Goal: Information Seeking & Learning: Find specific page/section

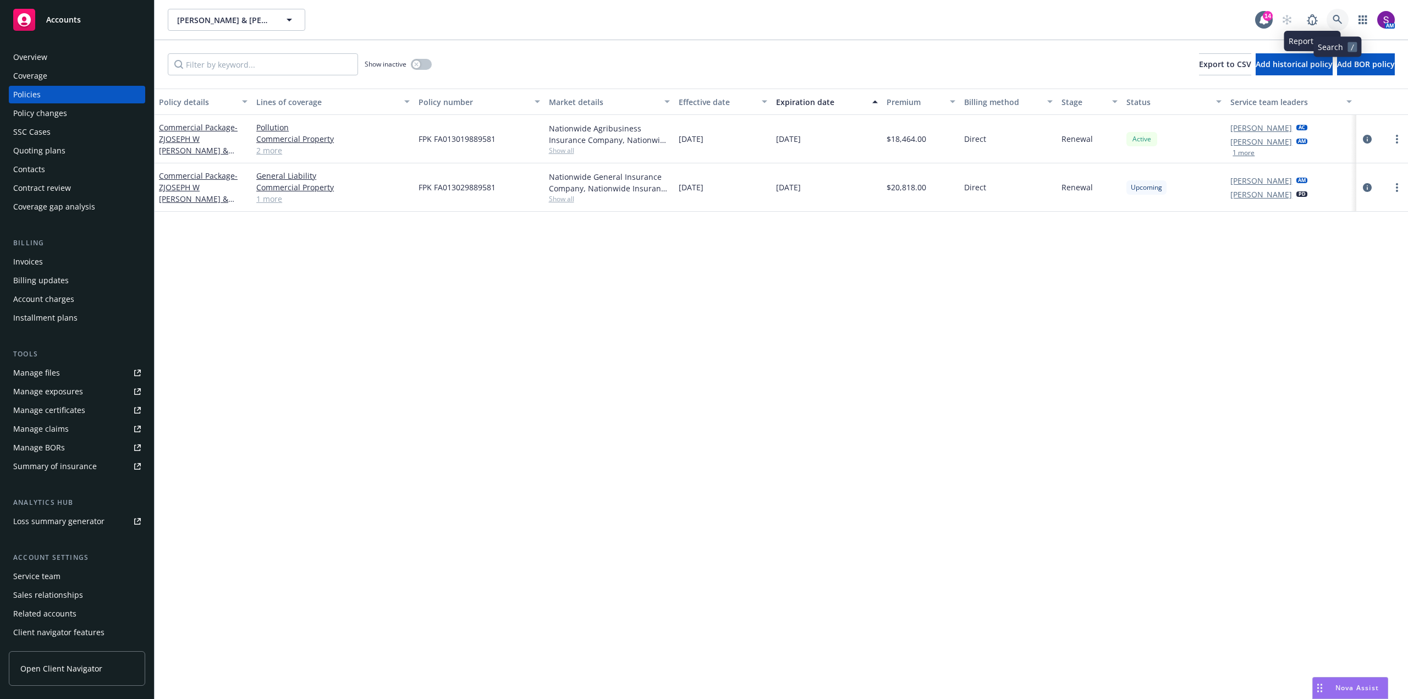
click at [1336, 13] on link at bounding box center [1337, 20] width 22 height 22
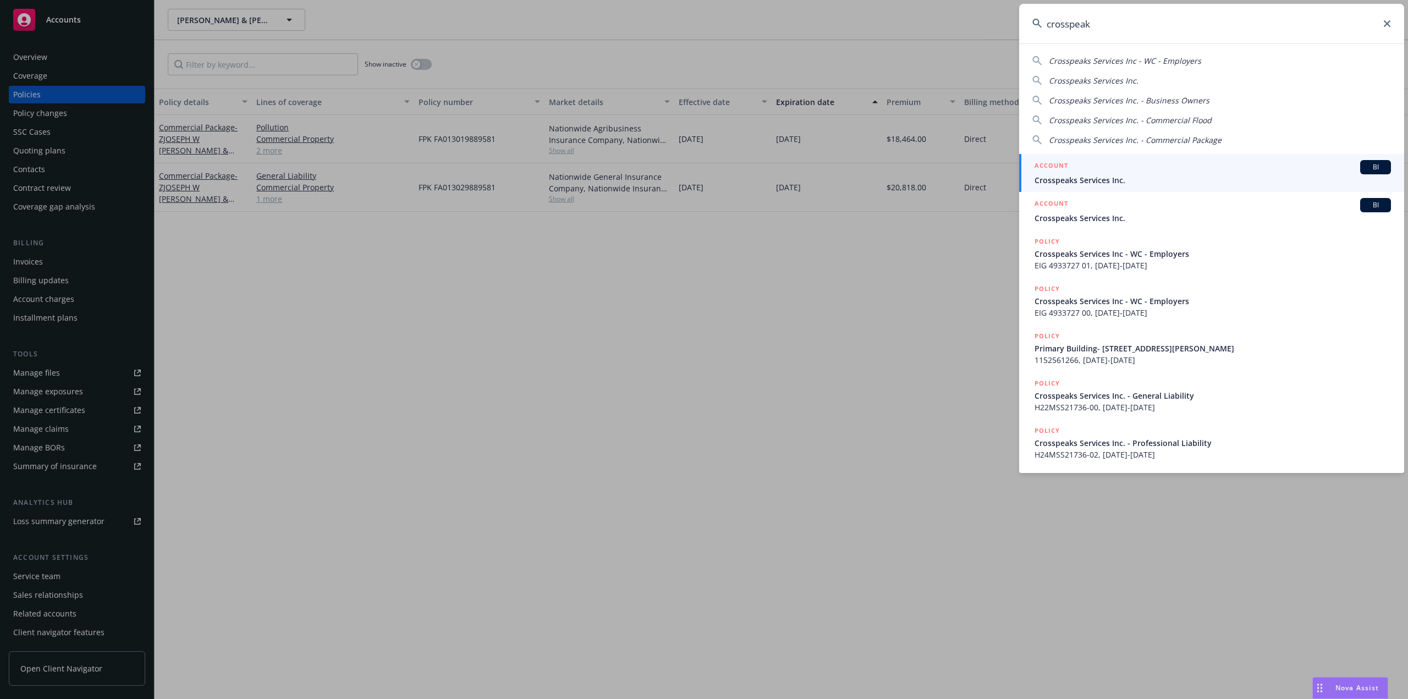
type input "crosspeak"
click at [1075, 179] on span "Crosspeaks Services Inc." at bounding box center [1212, 180] width 356 height 12
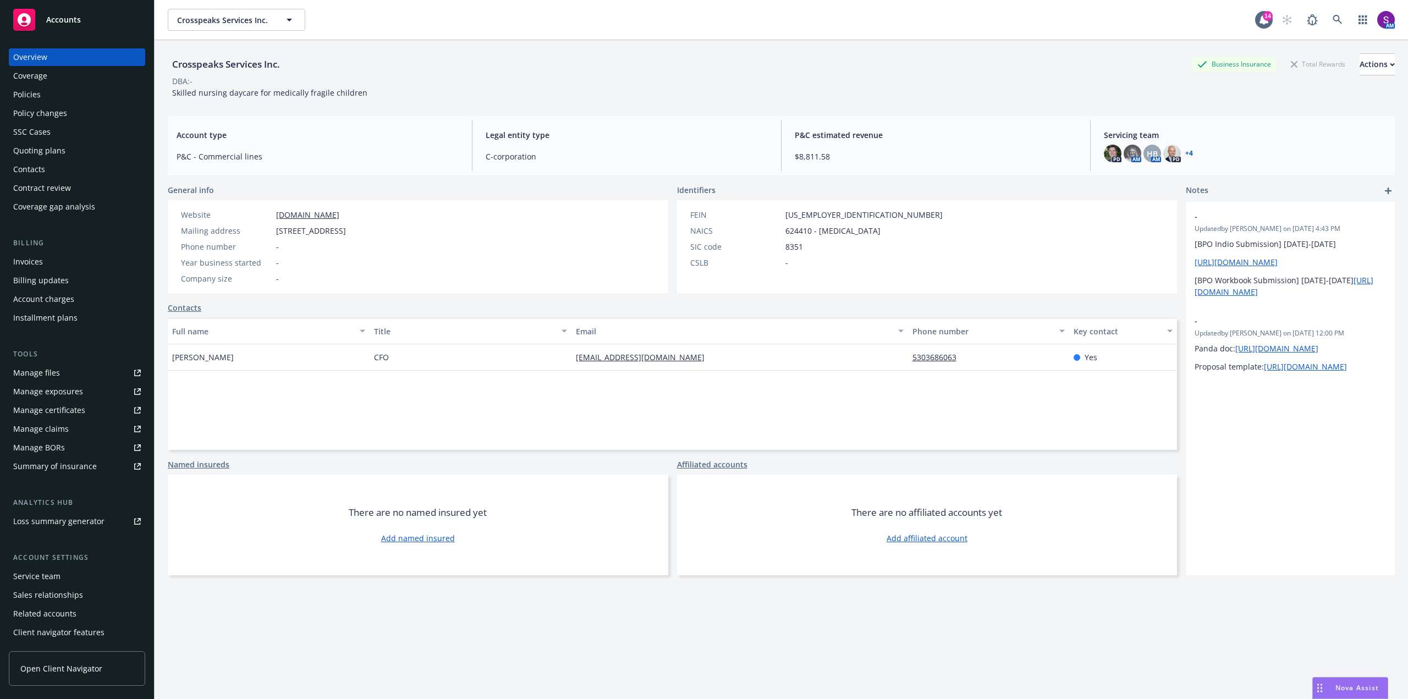
click at [37, 97] on div "Policies" at bounding box center [26, 95] width 27 height 18
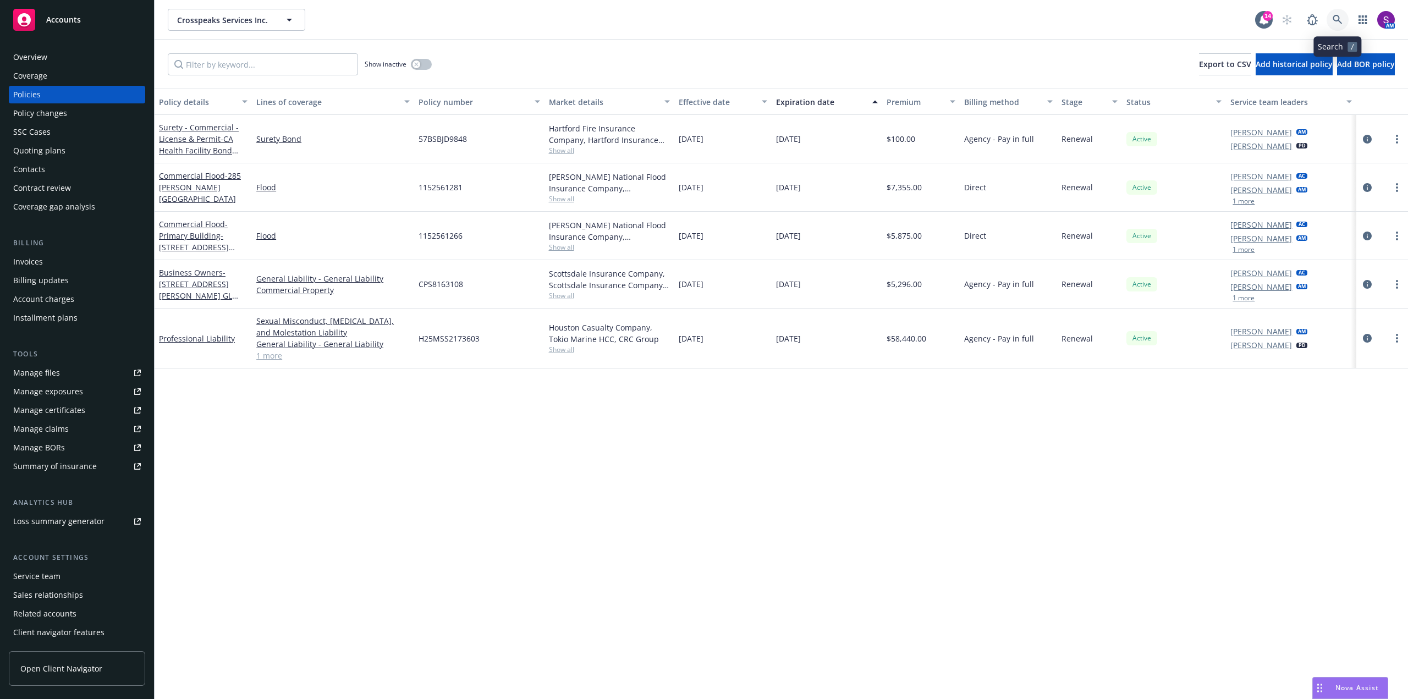
click at [1336, 15] on icon at bounding box center [1338, 20] width 10 height 10
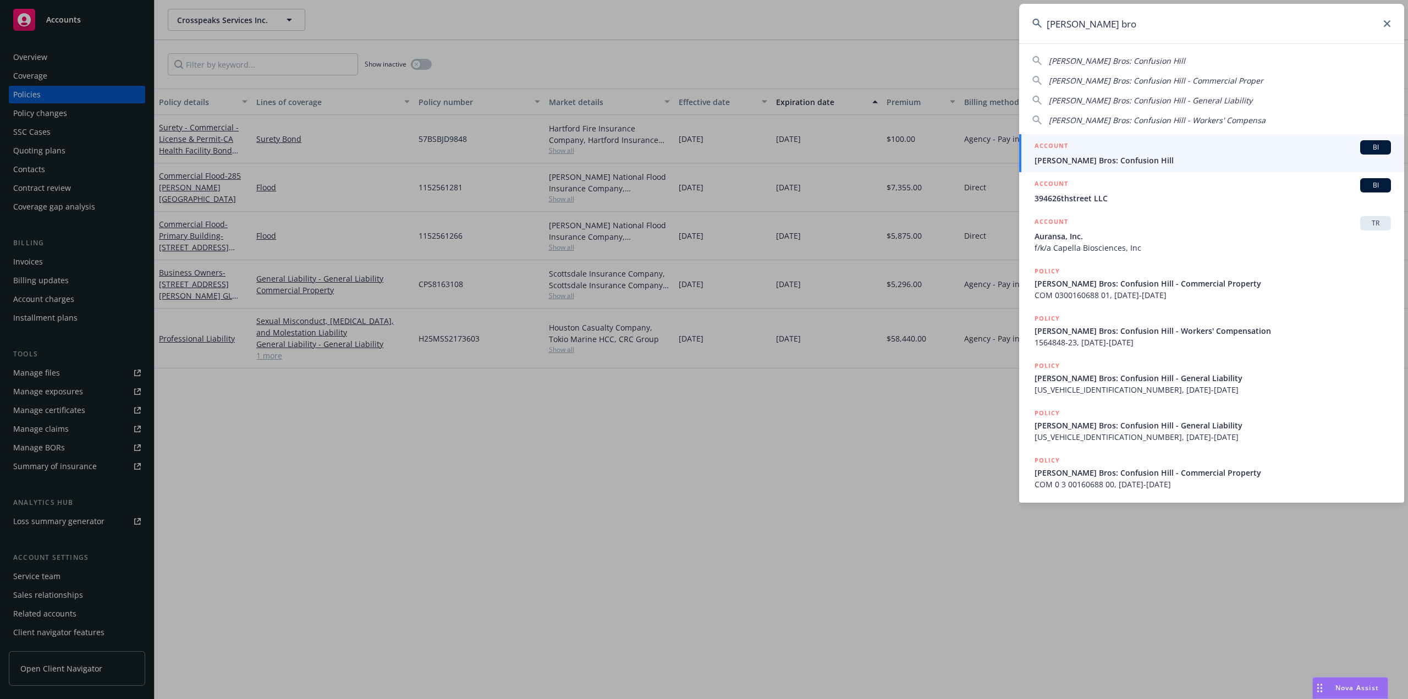
type input "[PERSON_NAME] bro"
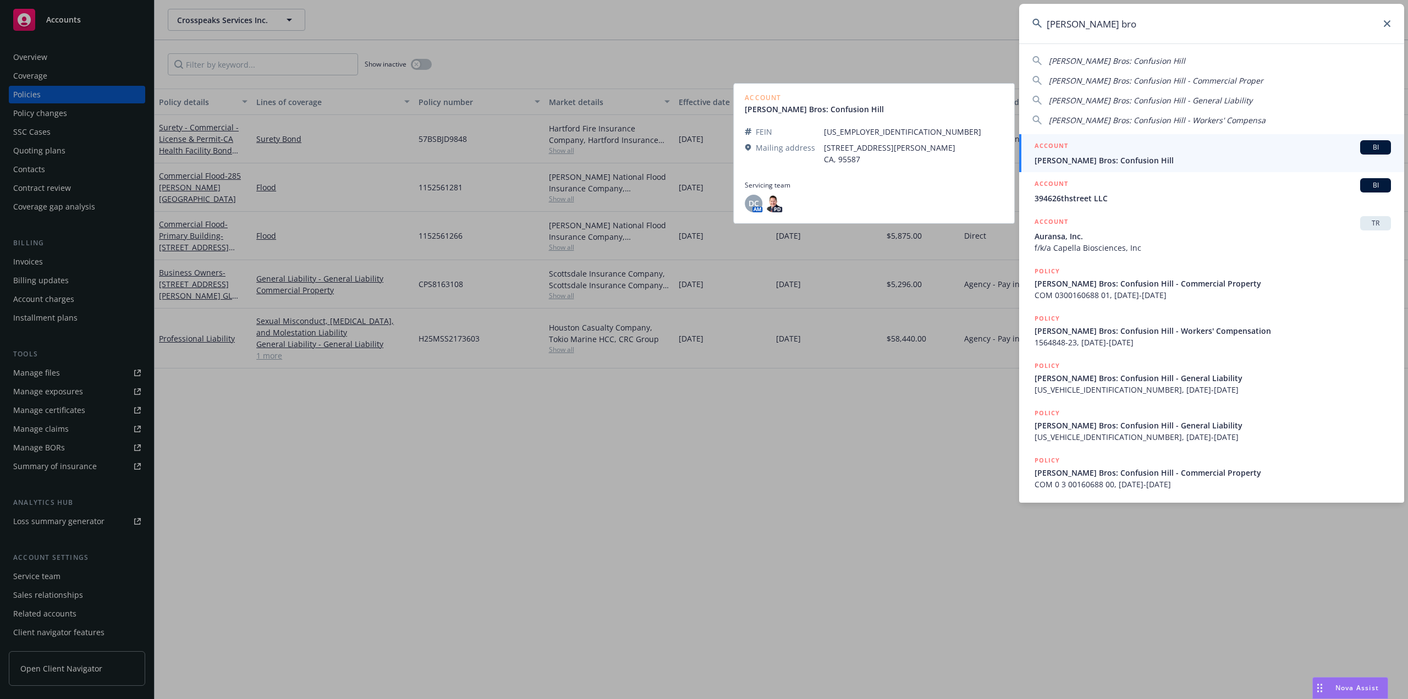
click at [1111, 154] on div "ACCOUNT BI" at bounding box center [1212, 147] width 356 height 14
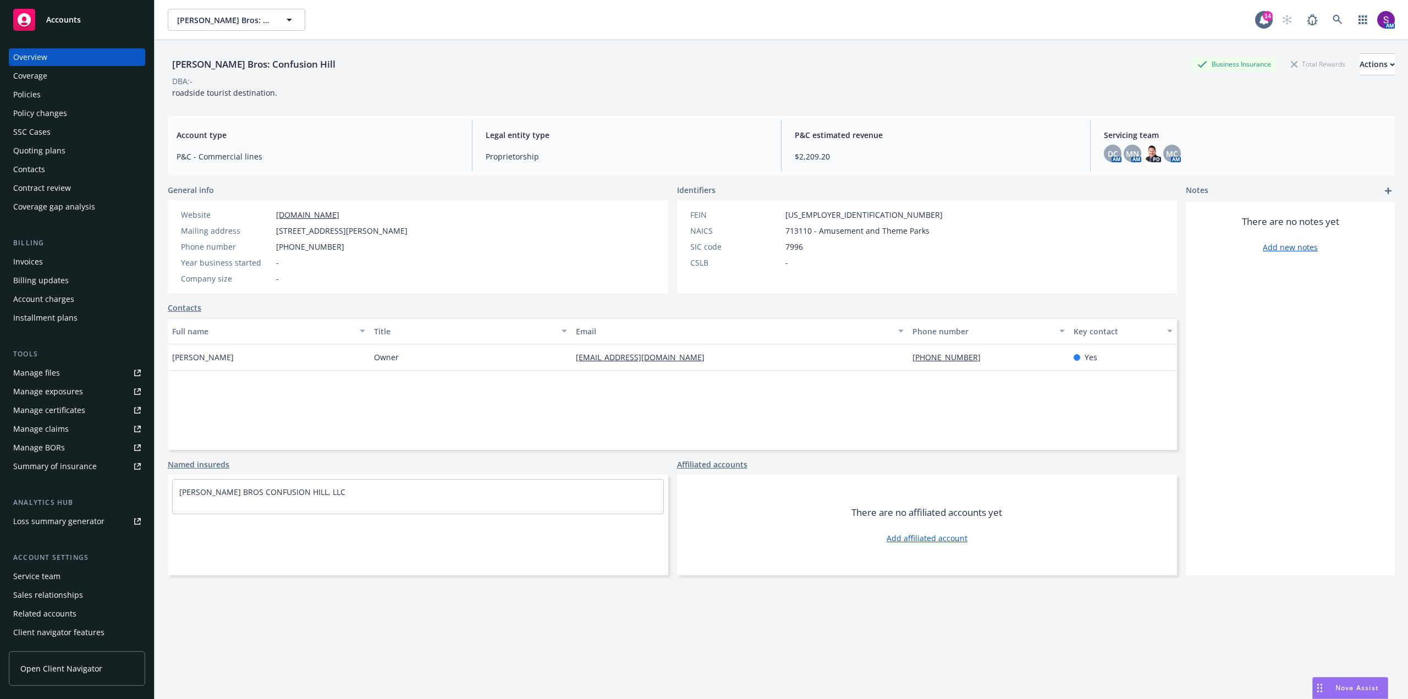
click at [41, 93] on div "Policies" at bounding box center [77, 95] width 128 height 18
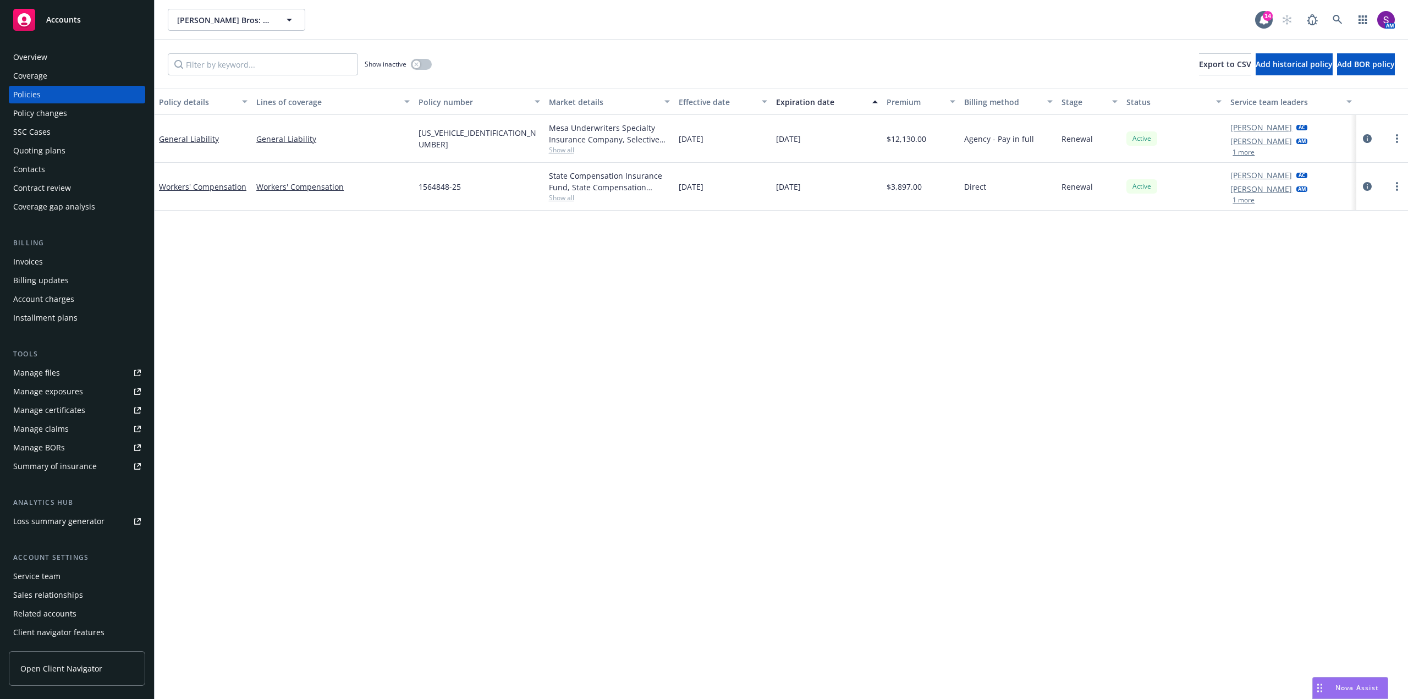
click at [1243, 150] on button "1 more" at bounding box center [1243, 152] width 22 height 7
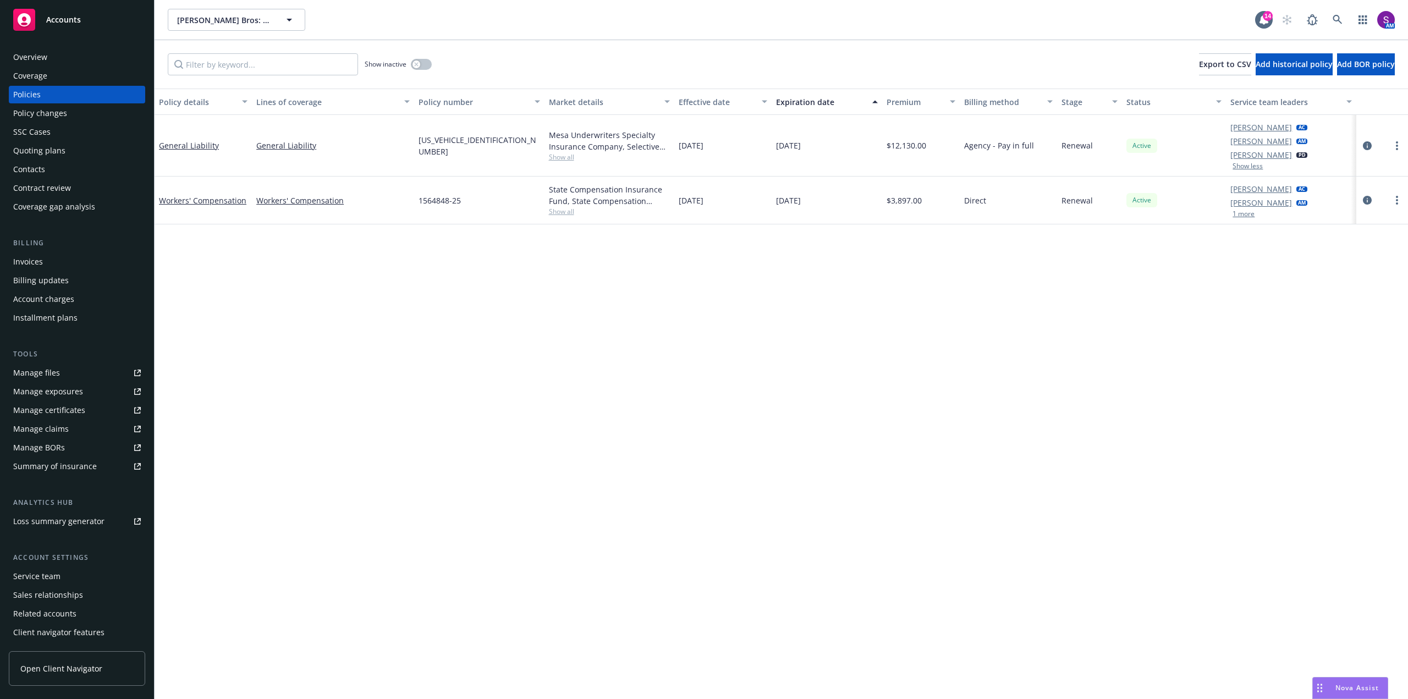
click at [1238, 213] on button "1 more" at bounding box center [1243, 214] width 22 height 7
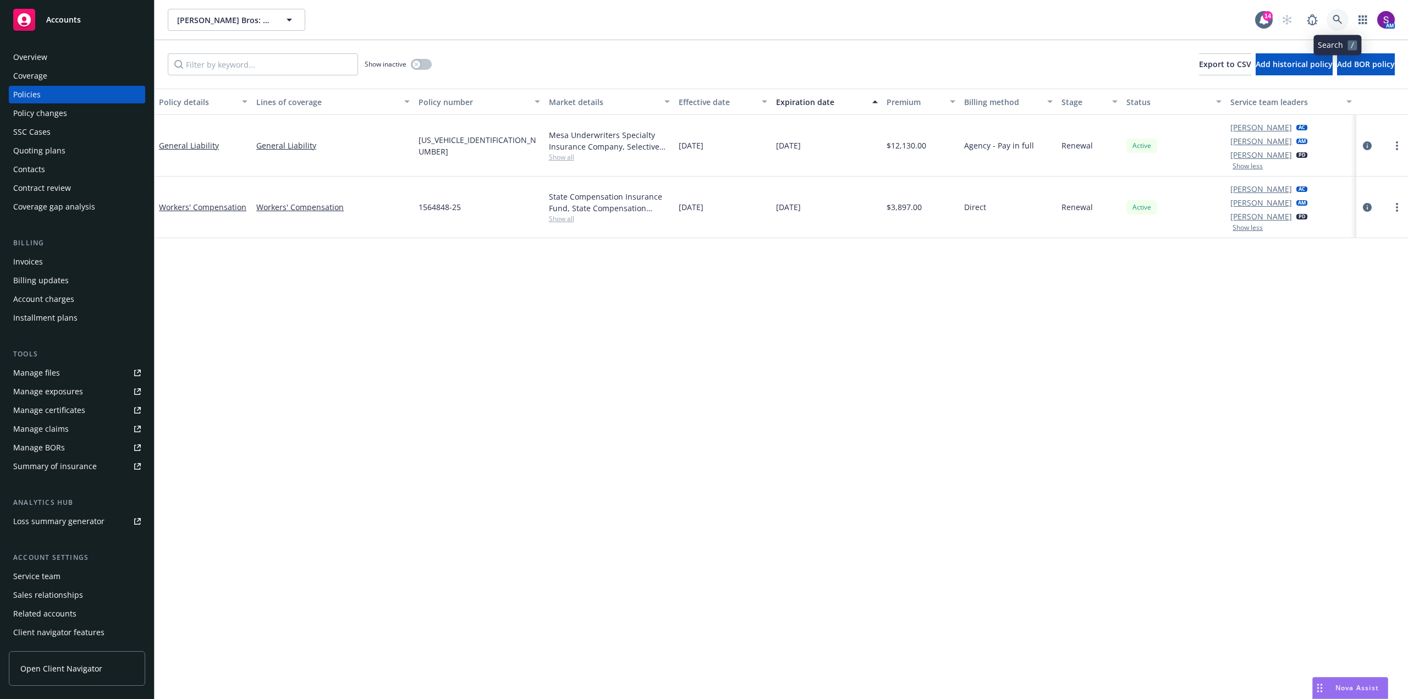
click at [1335, 18] on icon at bounding box center [1338, 20] width 10 height 10
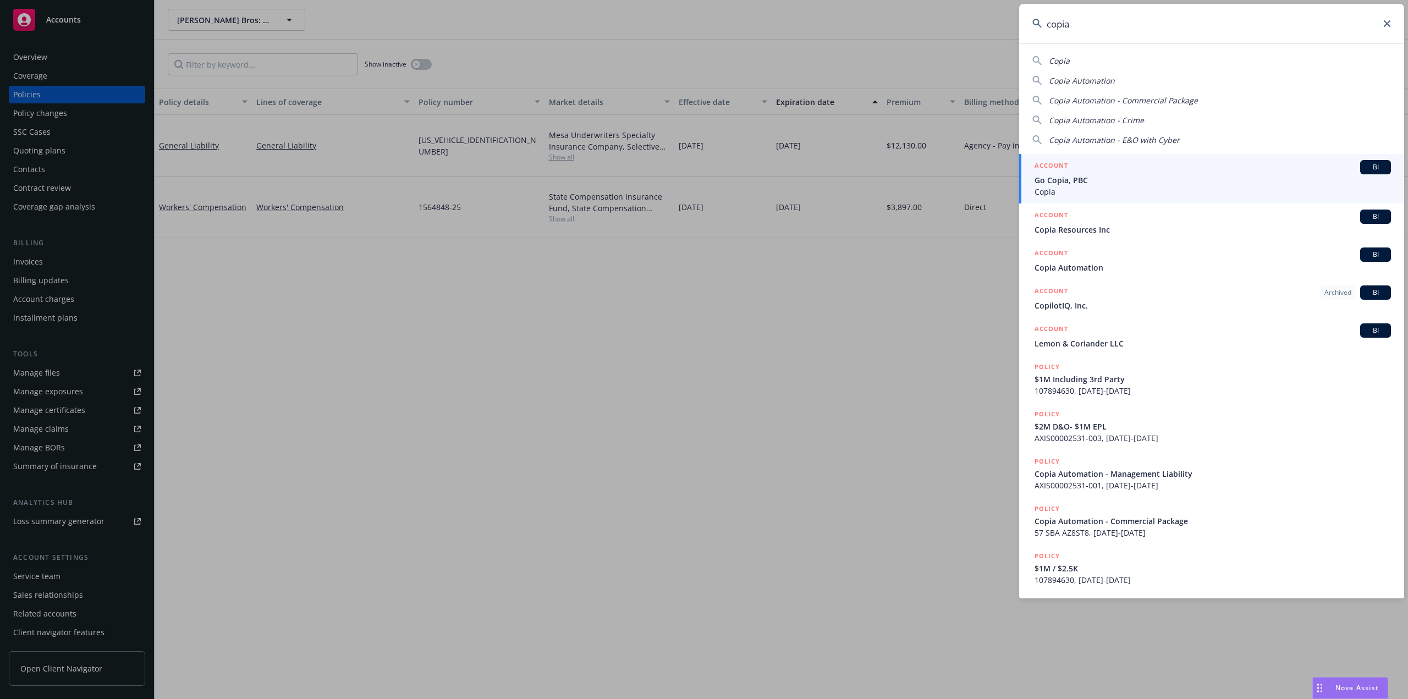
type input "copia"
click at [1079, 186] on span "Copia" at bounding box center [1212, 192] width 356 height 12
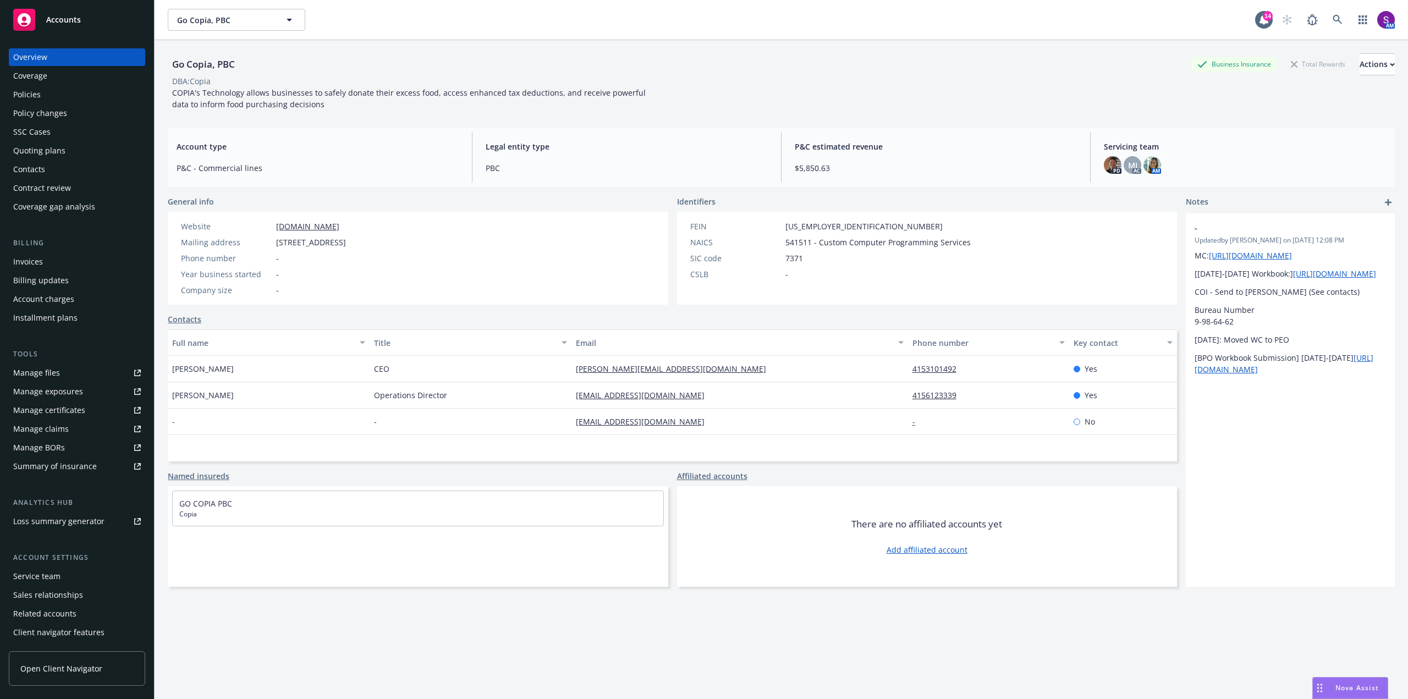
click at [43, 94] on div "Policies" at bounding box center [77, 95] width 128 height 18
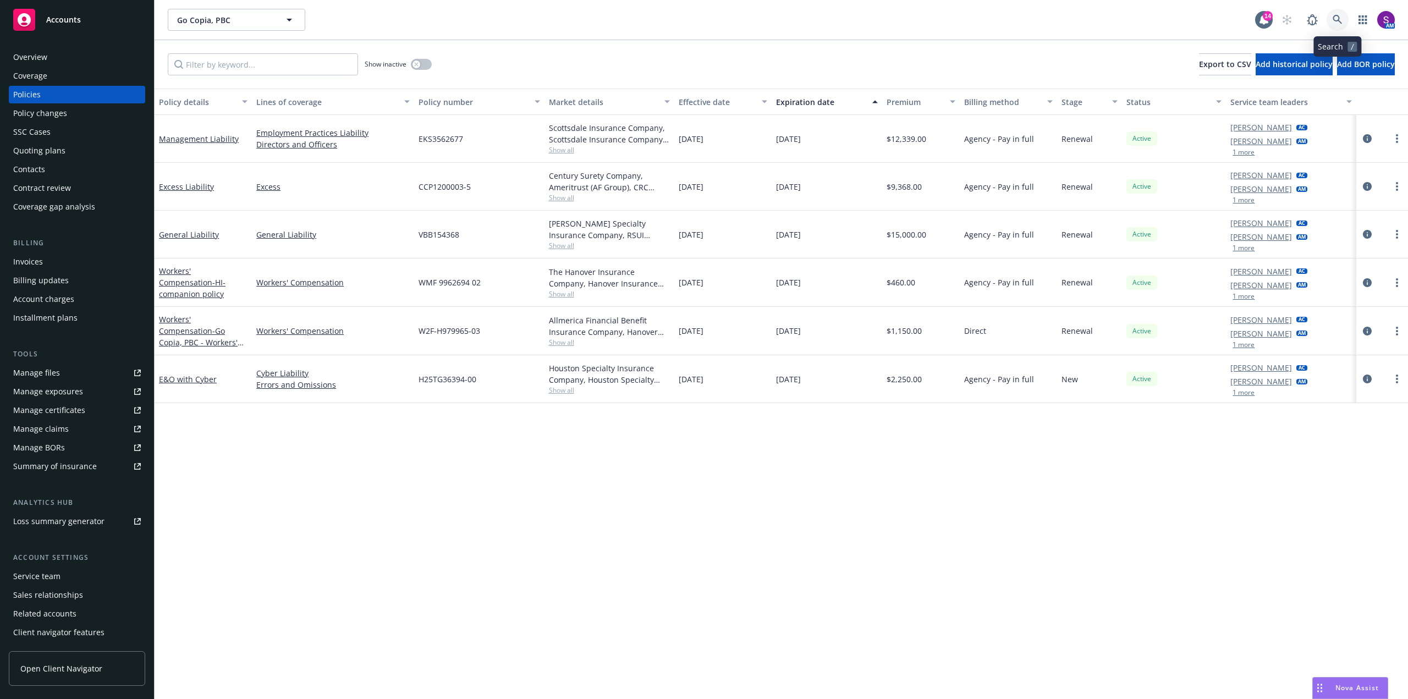
click at [1340, 16] on icon at bounding box center [1338, 20] width 10 height 10
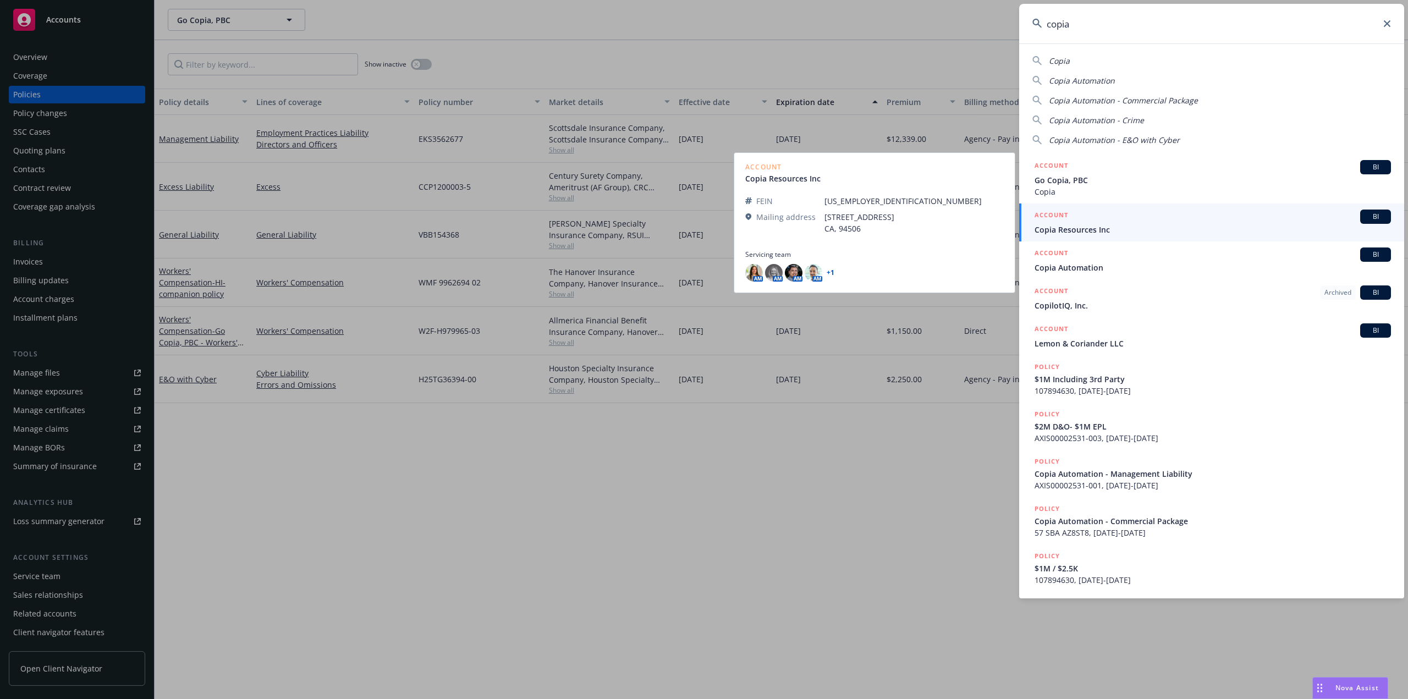
type input "copia"
click at [1100, 231] on span "Copia Resources Inc" at bounding box center [1212, 230] width 356 height 12
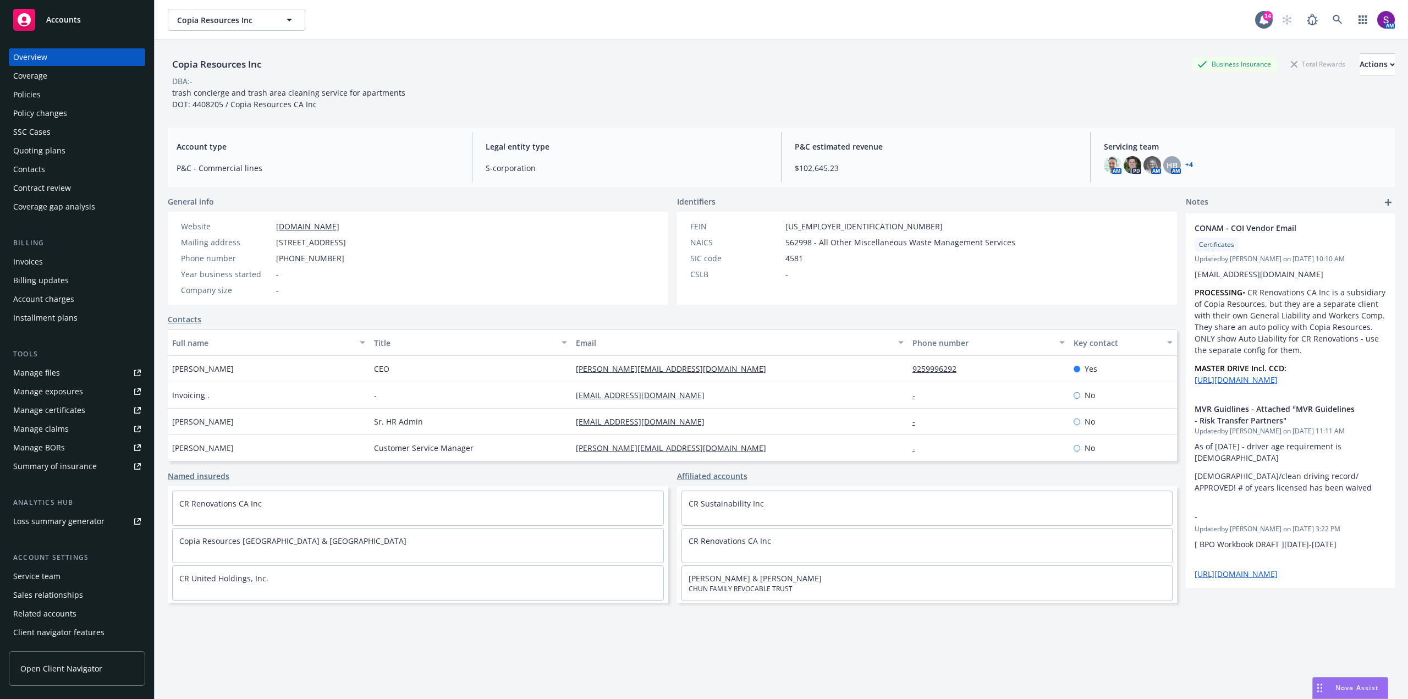
click at [40, 91] on div "Policies" at bounding box center [77, 95] width 128 height 18
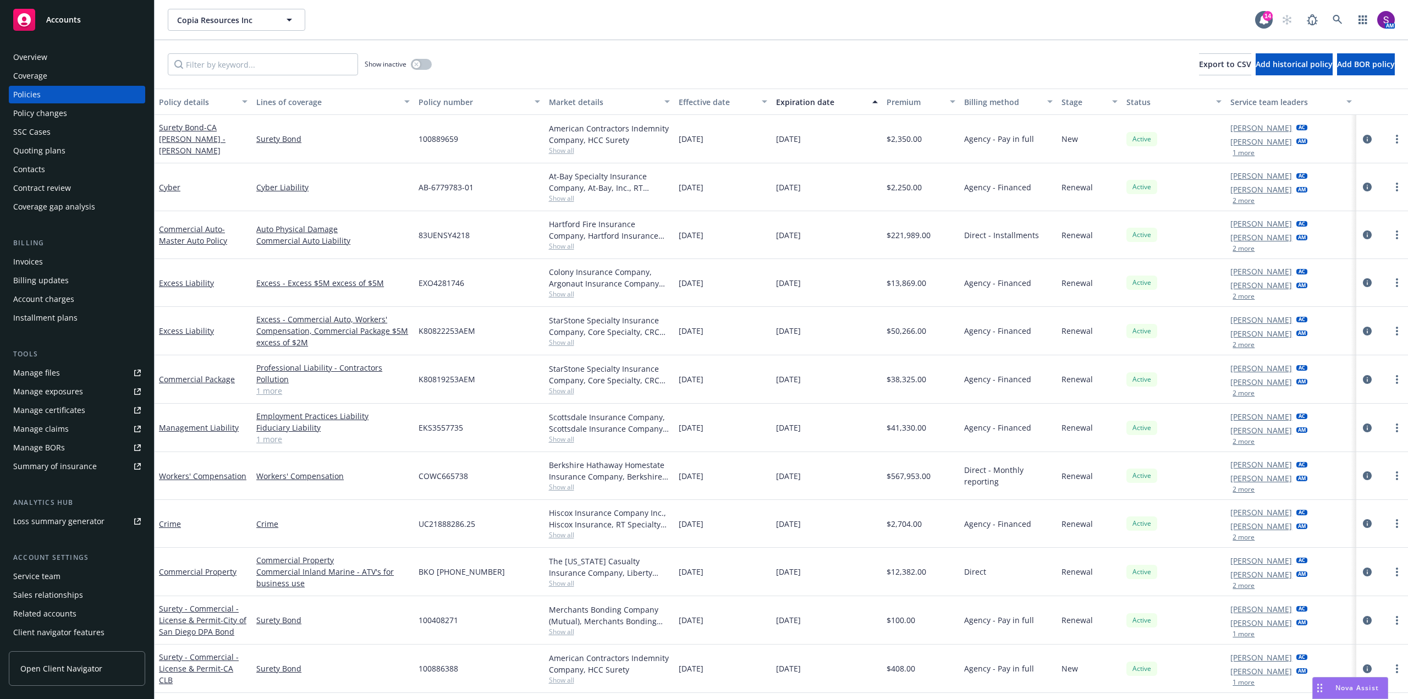
click at [1240, 150] on button "1 more" at bounding box center [1243, 153] width 22 height 7
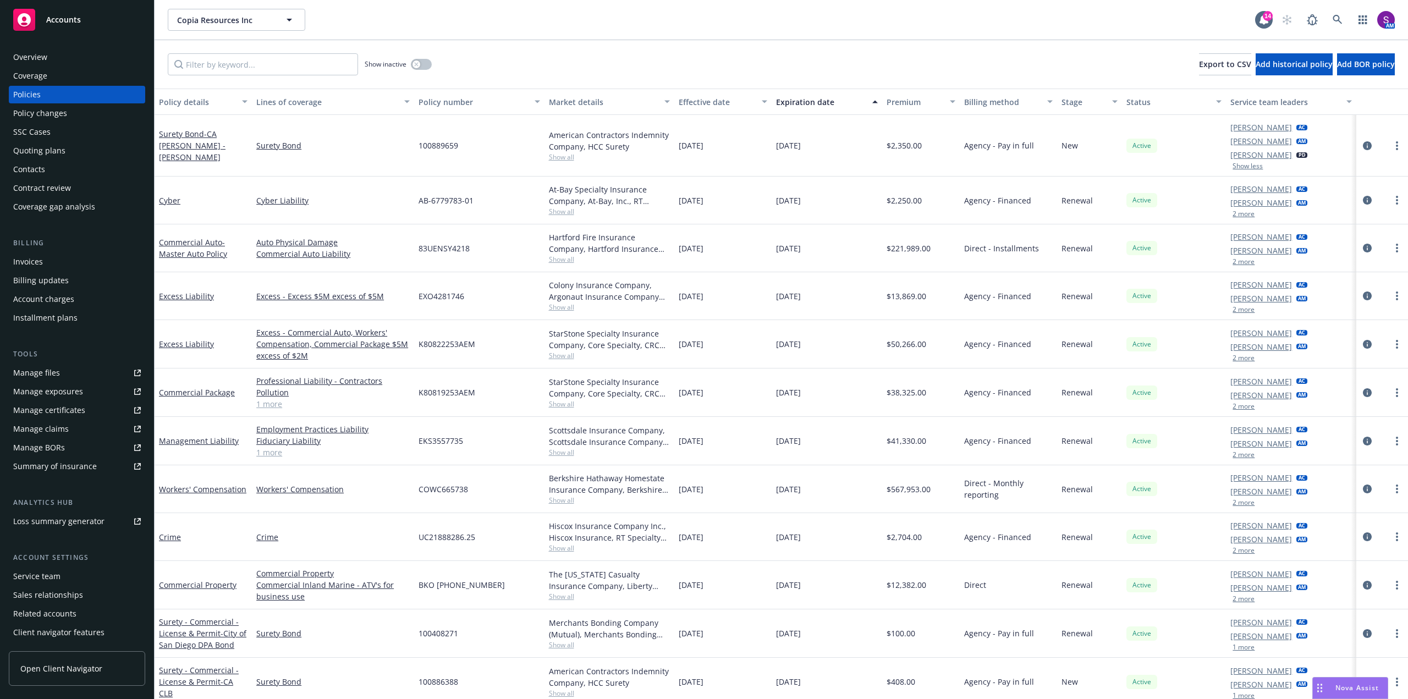
click at [1237, 408] on button "2 more" at bounding box center [1243, 406] width 22 height 7
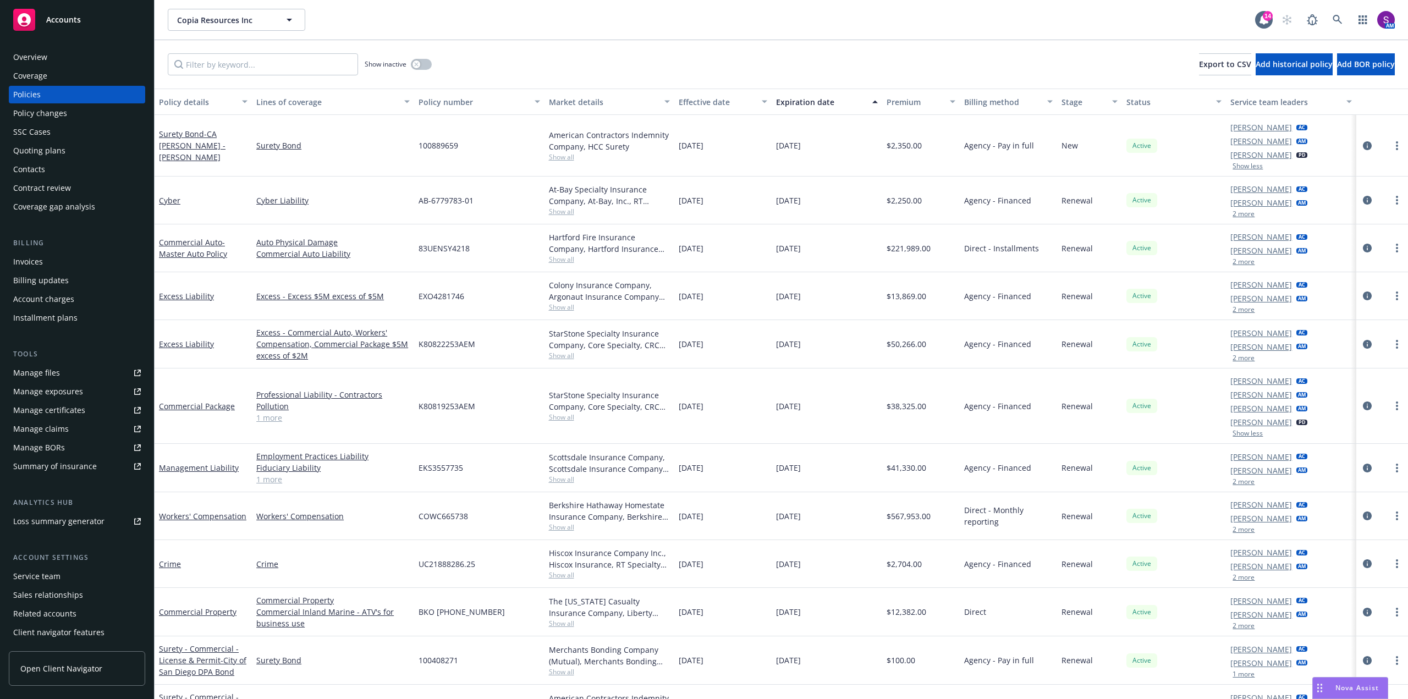
click at [78, 62] on div "Overview" at bounding box center [77, 57] width 128 height 18
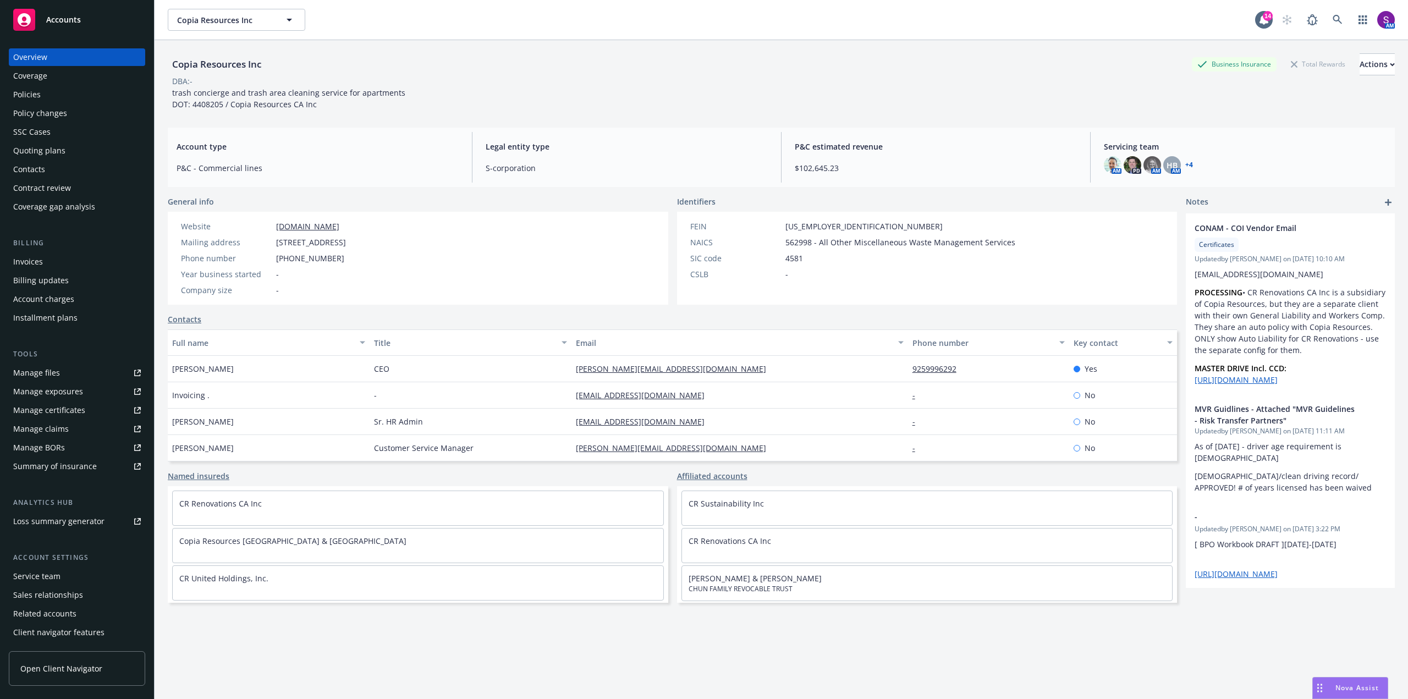
click at [57, 98] on div "Policies" at bounding box center [77, 95] width 128 height 18
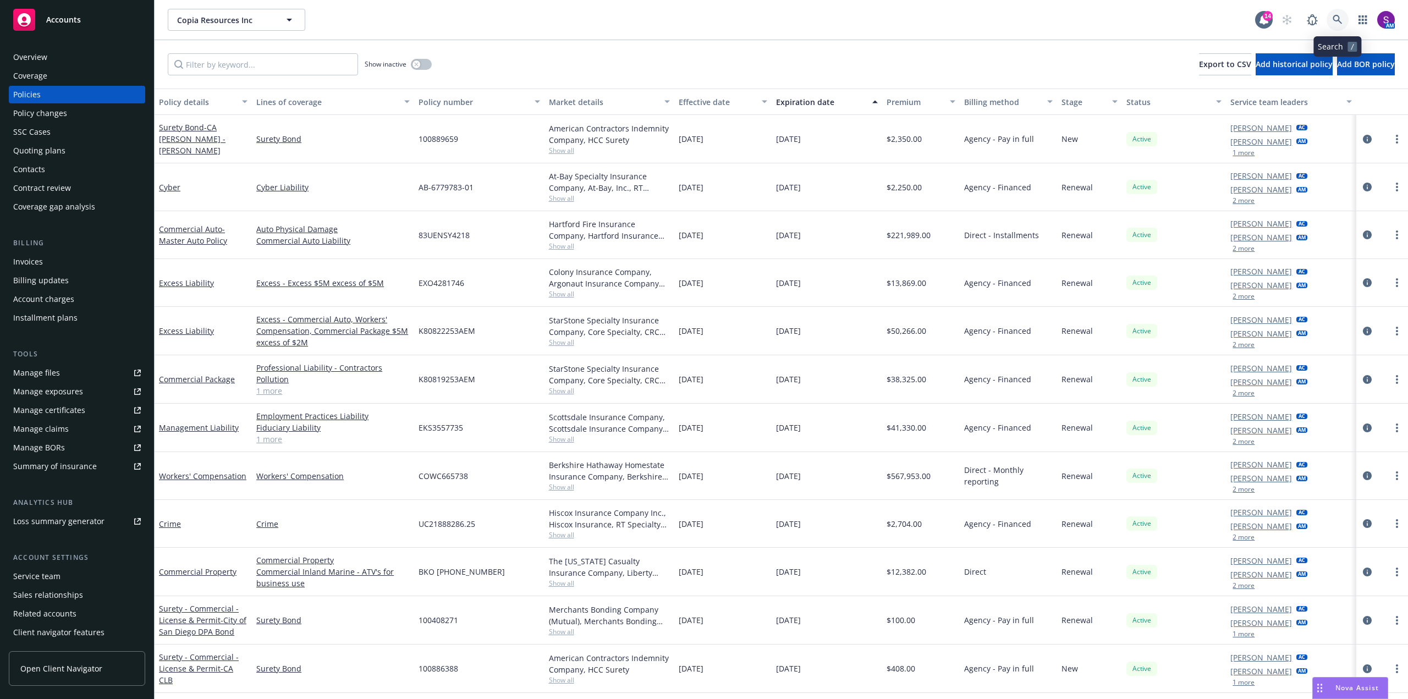
click at [1335, 21] on icon at bounding box center [1337, 19] width 9 height 9
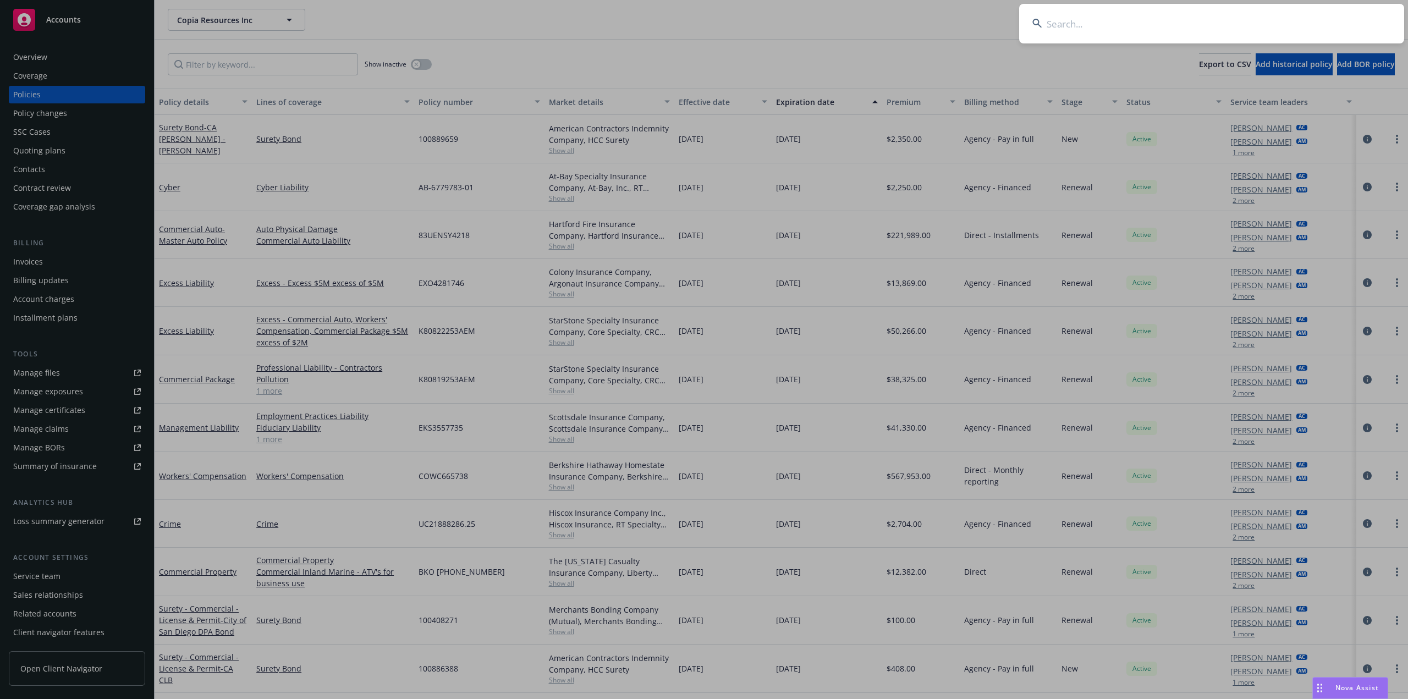
type input "[PERSON_NAME]"
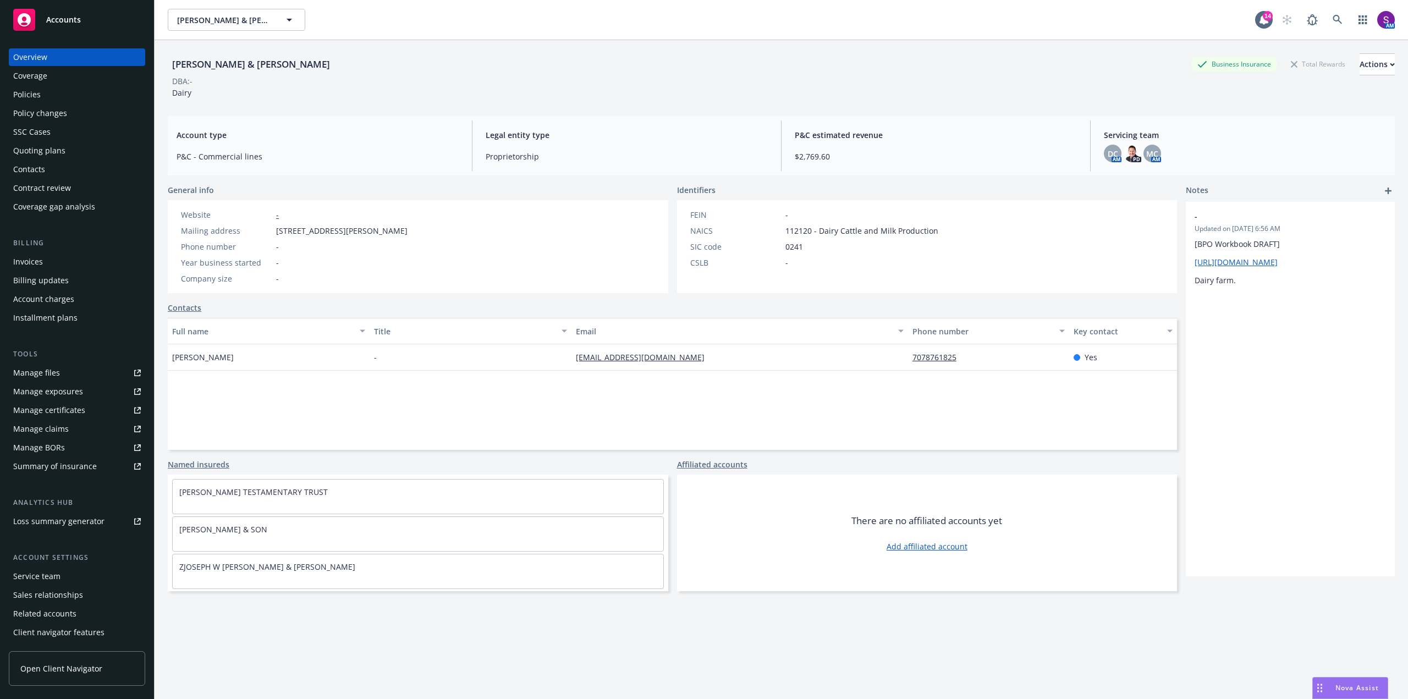
click at [42, 99] on div "Policies" at bounding box center [77, 95] width 128 height 18
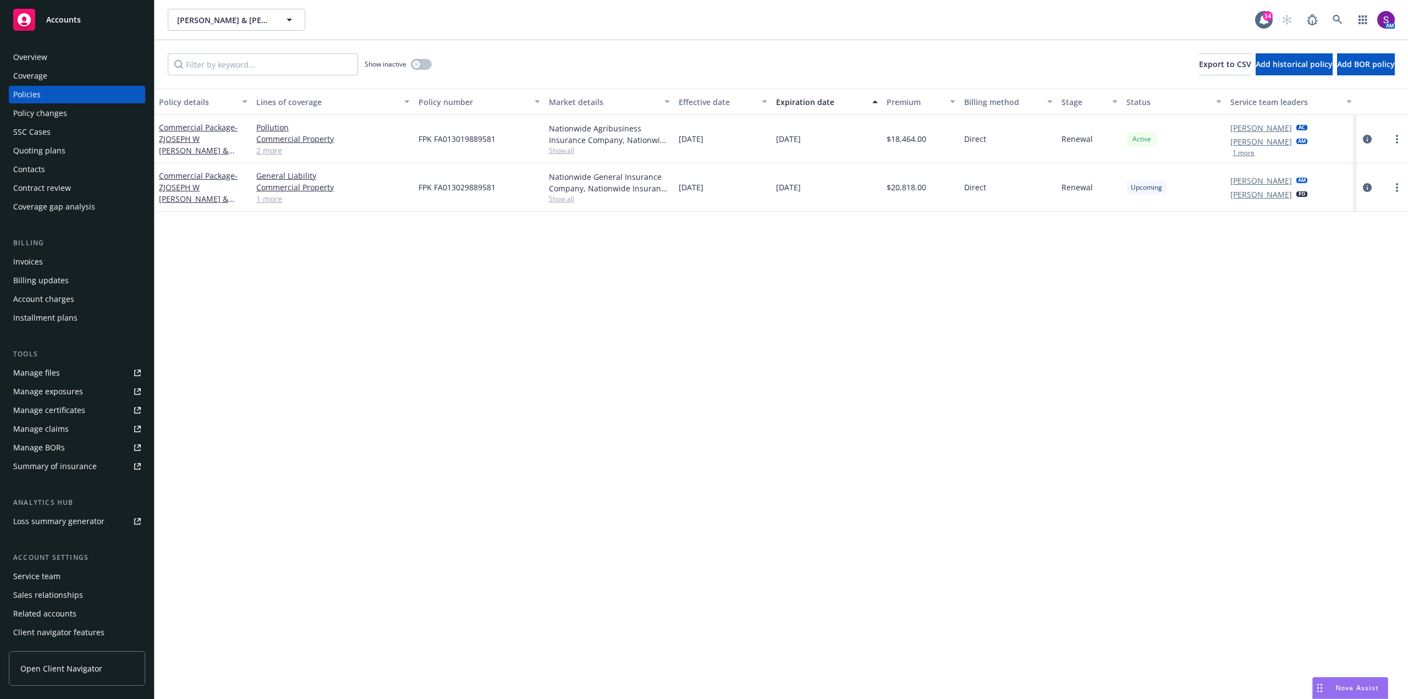
click at [51, 369] on div "Manage files" at bounding box center [36, 373] width 47 height 18
click at [71, 60] on div "Overview" at bounding box center [77, 57] width 128 height 18
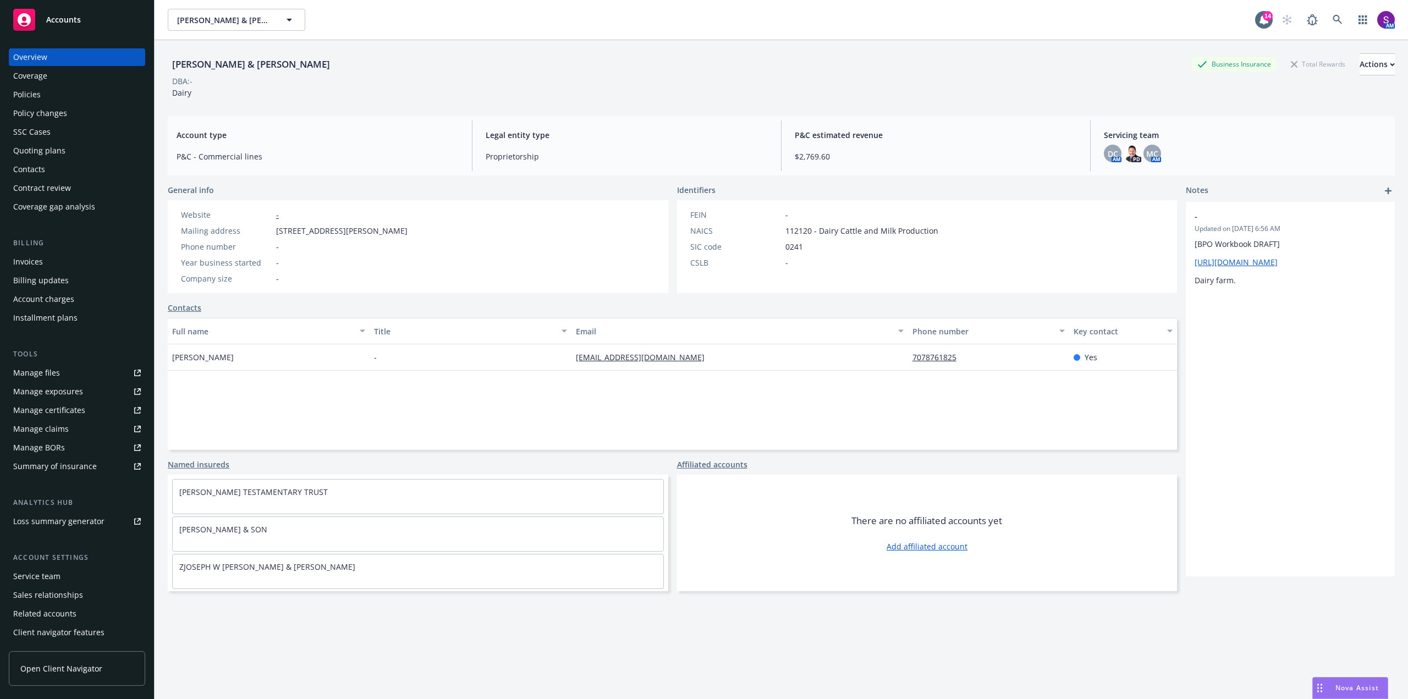
click at [35, 92] on div "Policies" at bounding box center [26, 95] width 27 height 18
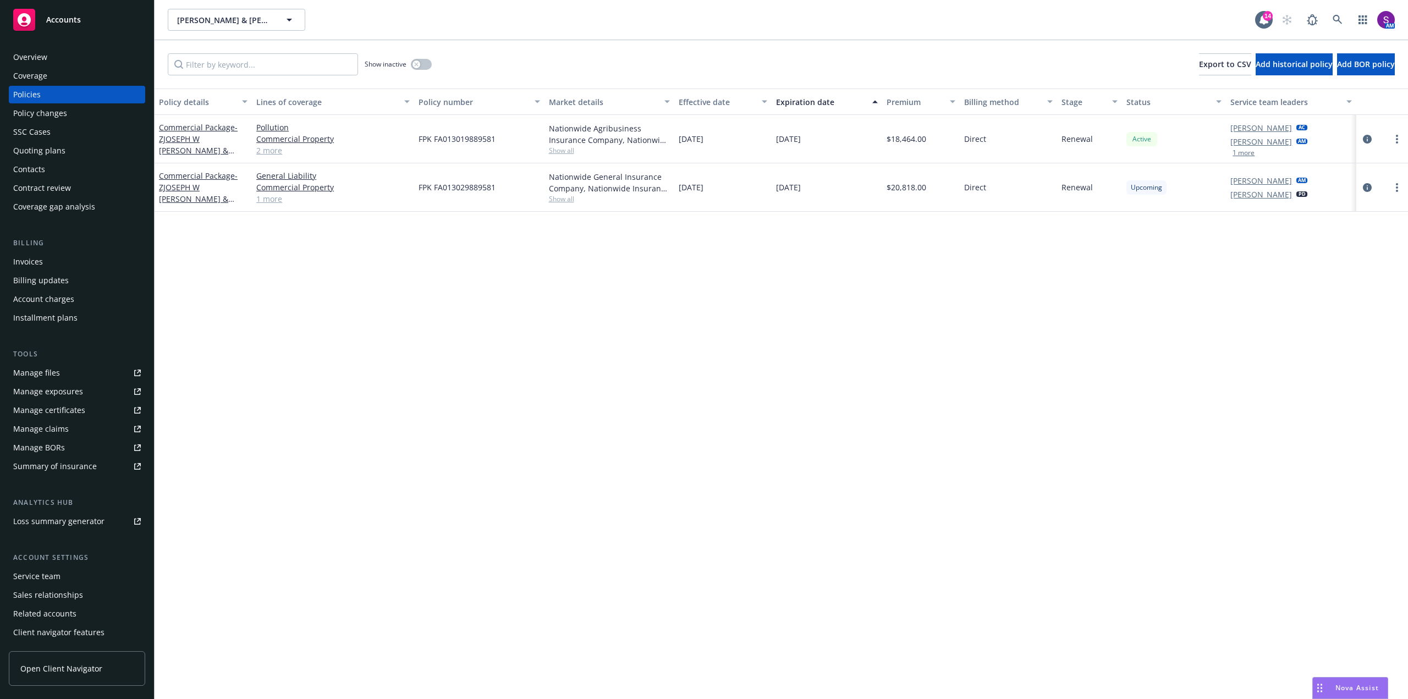
click at [65, 56] on div "Overview" at bounding box center [77, 57] width 128 height 18
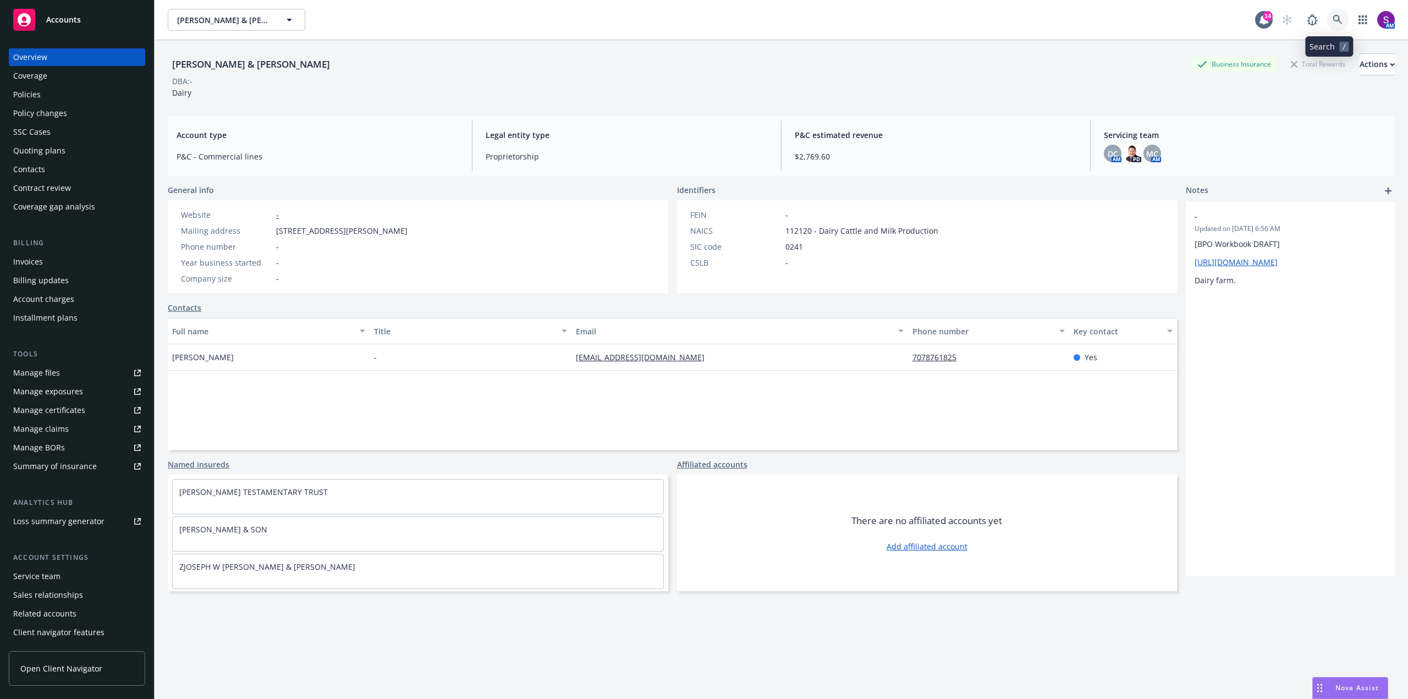
click at [1333, 17] on icon at bounding box center [1338, 20] width 10 height 10
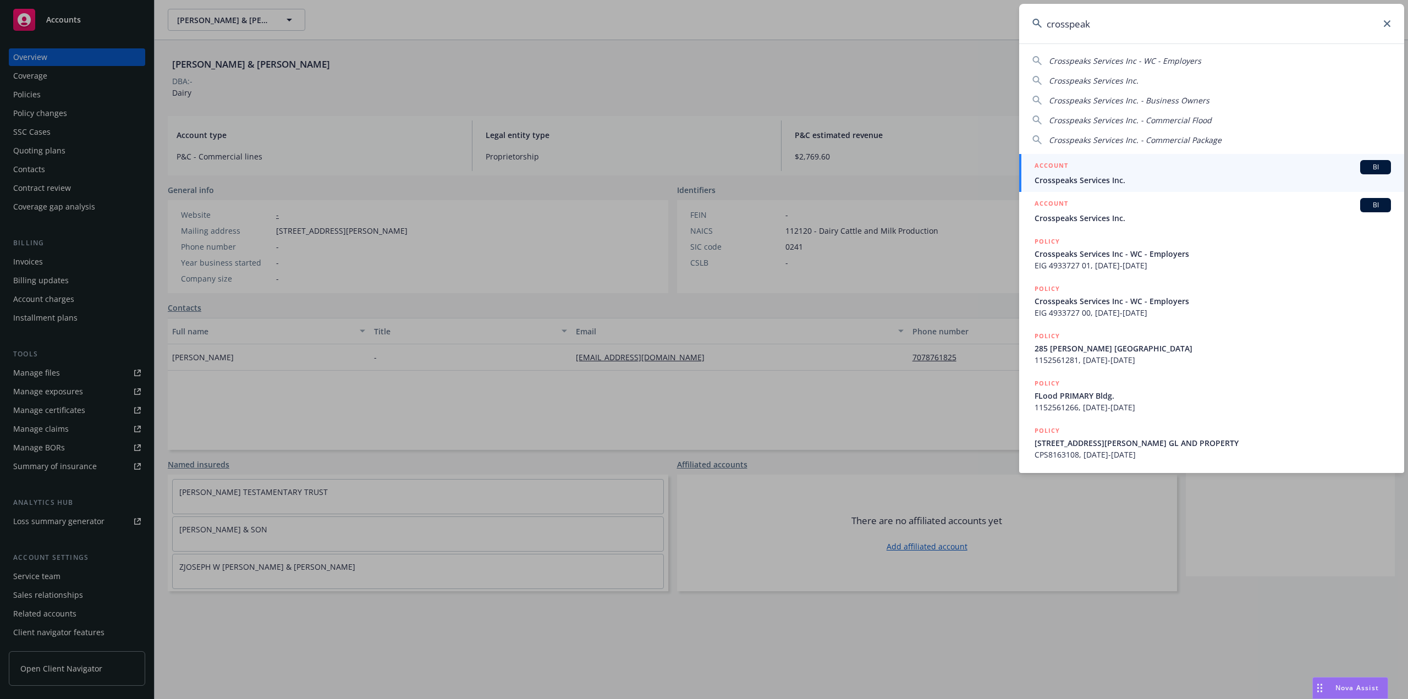
type input "crosspeak"
click at [1065, 172] on h5 "ACCOUNT" at bounding box center [1051, 166] width 34 height 13
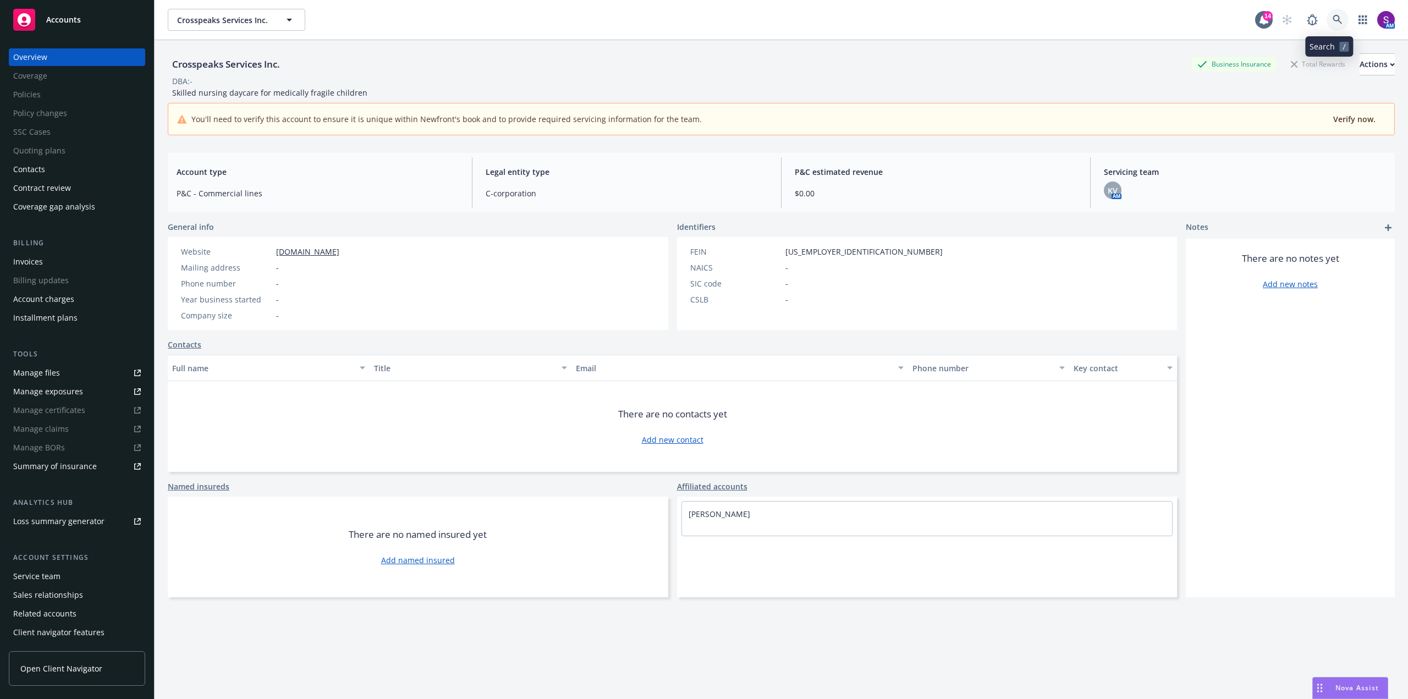
click at [1333, 18] on icon at bounding box center [1338, 20] width 10 height 10
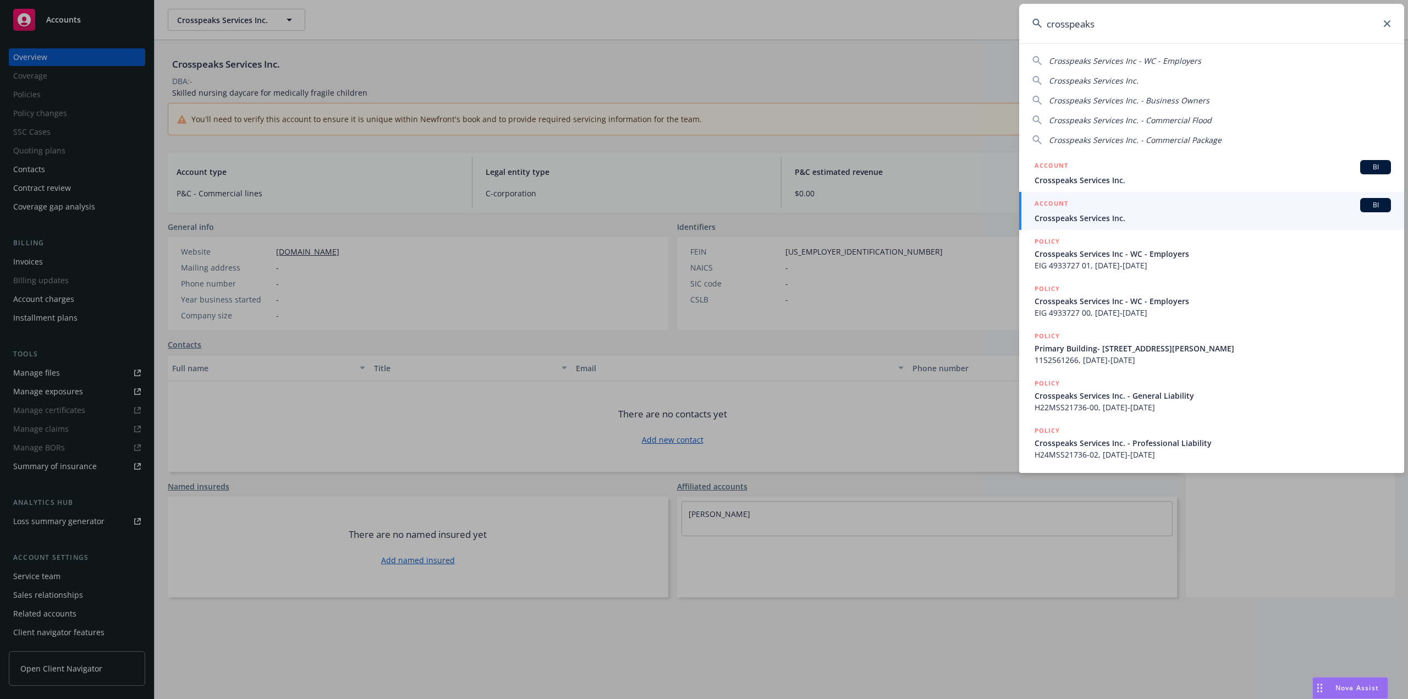
type input "crosspeaks"
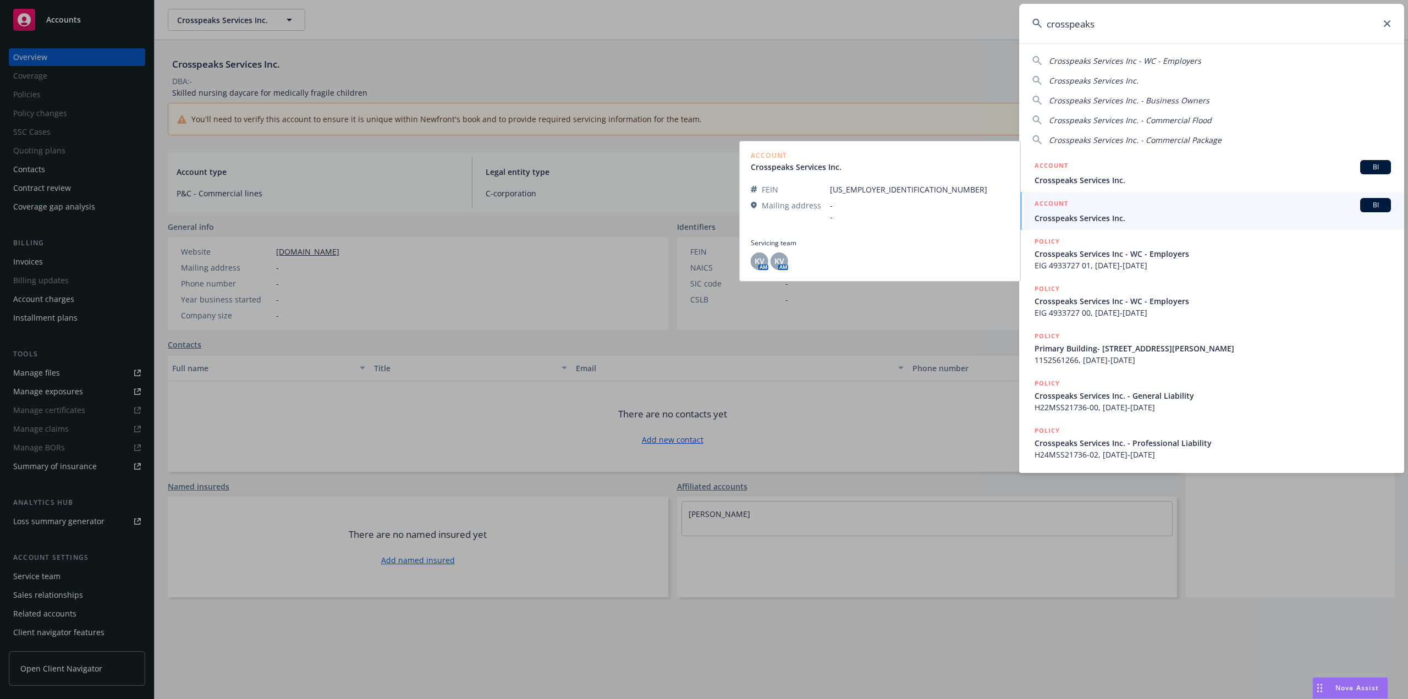
click at [1087, 214] on span "Crosspeaks Services Inc." at bounding box center [1212, 218] width 356 height 12
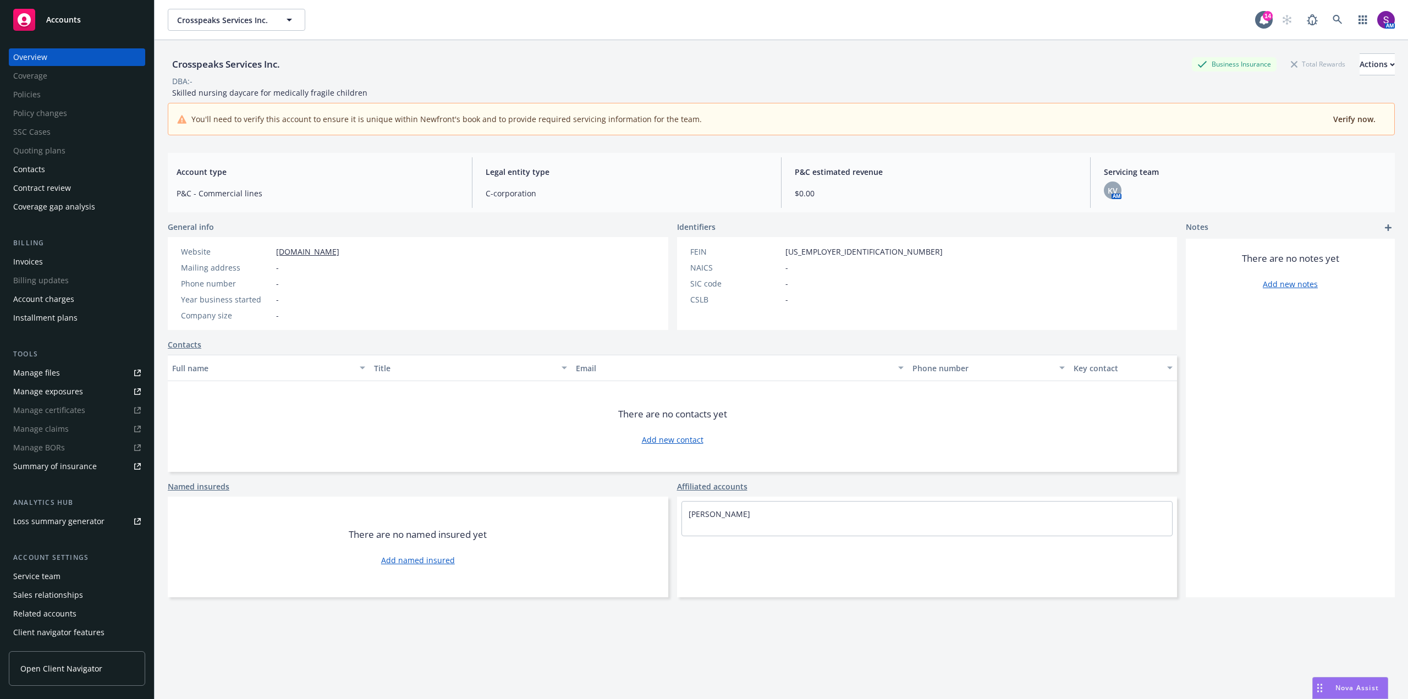
click at [1325, 7] on div "Crosspeaks Services Inc. Crosspeaks Services Inc. 14 AM" at bounding box center [781, 20] width 1253 height 40
click at [1333, 20] on icon at bounding box center [1338, 20] width 10 height 10
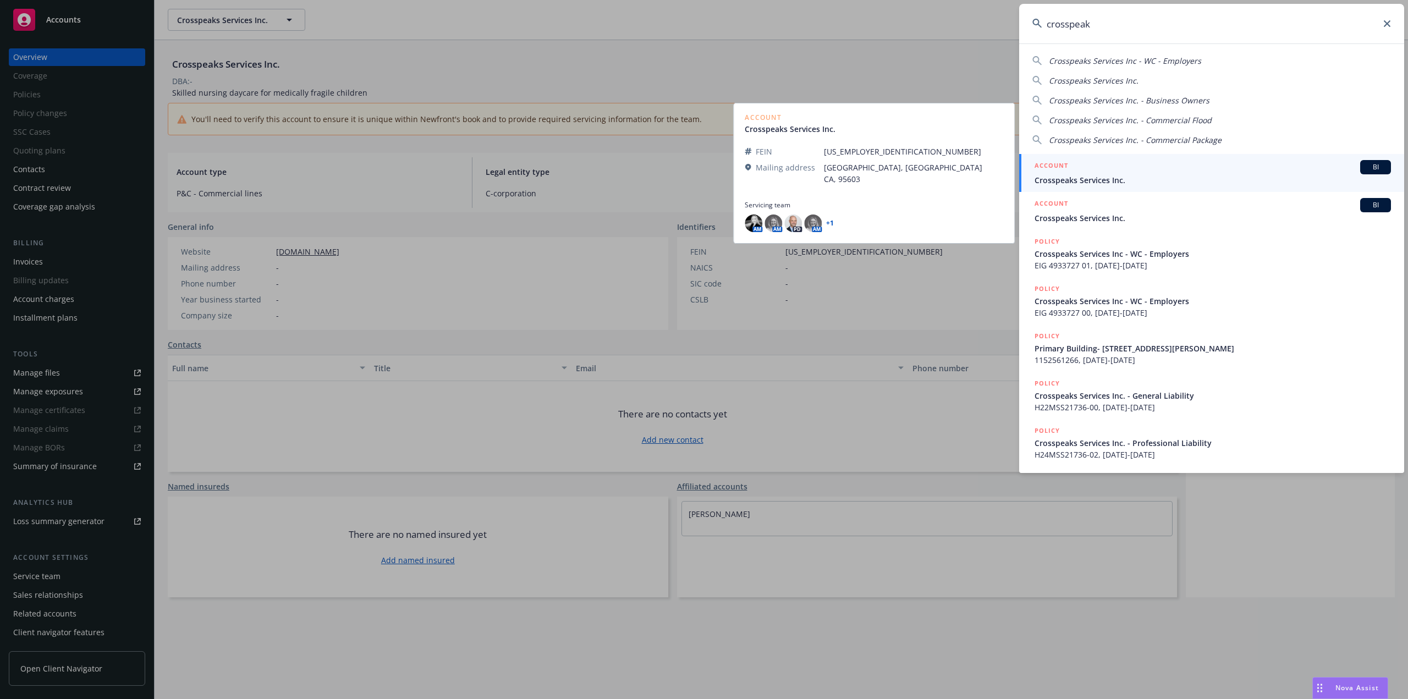
type input "crosspeak"
click at [1146, 189] on link "ACCOUNT BI Crosspeaks Services Inc." at bounding box center [1211, 173] width 385 height 38
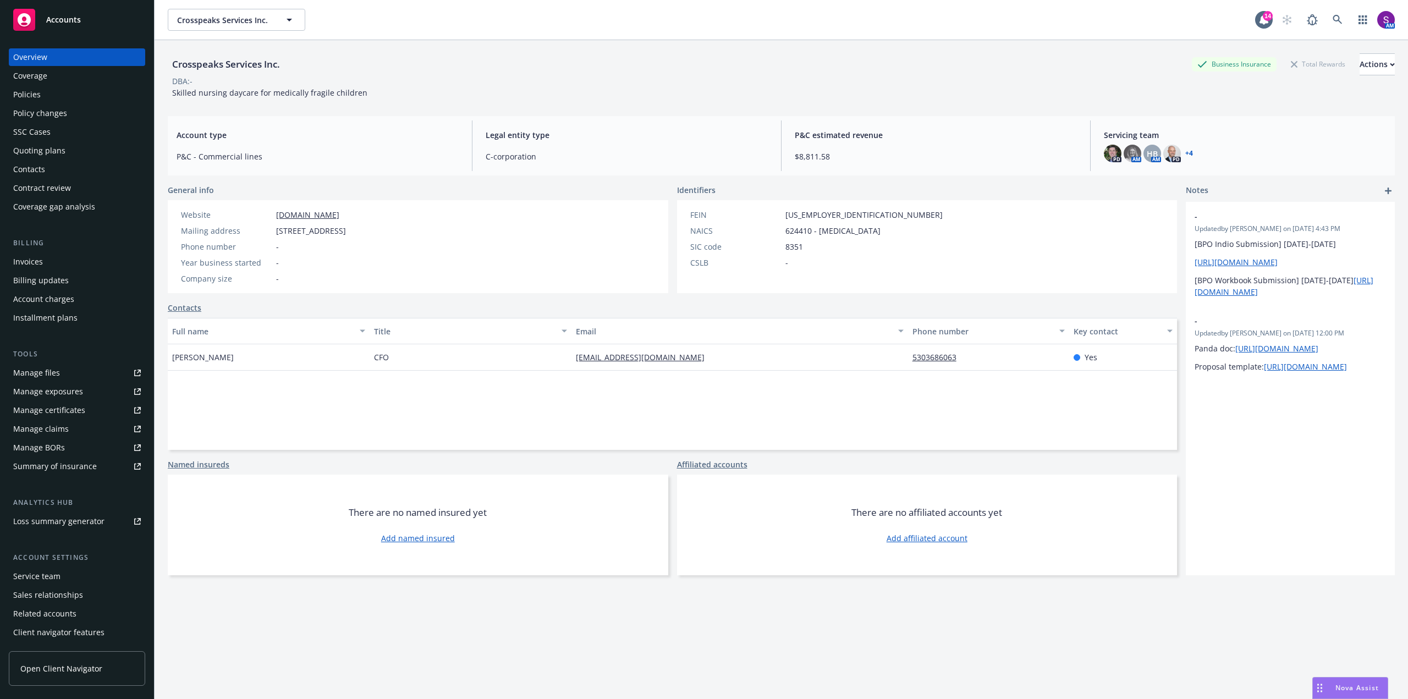
click at [47, 89] on div "Policies" at bounding box center [77, 95] width 128 height 18
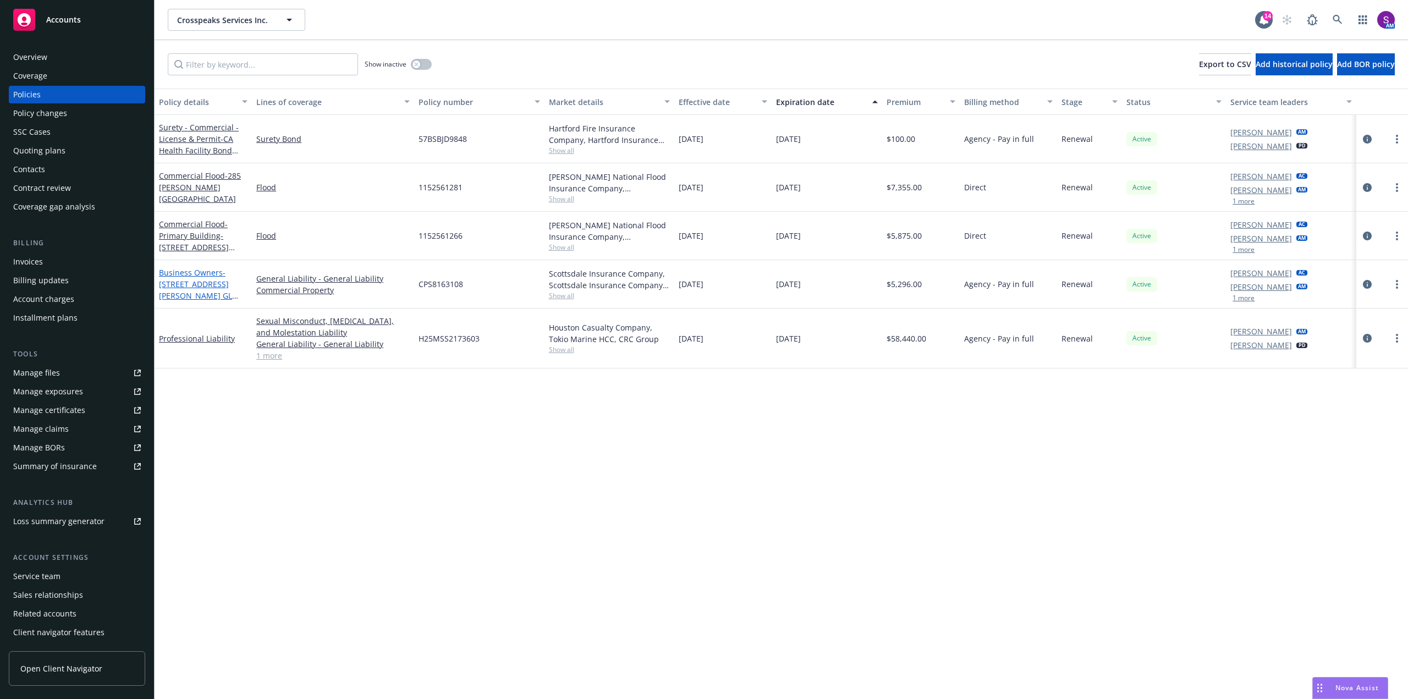
click at [195, 274] on link "Business Owners - [STREET_ADDRESS][PERSON_NAME] GL AND PROPERTY" at bounding box center [195, 289] width 73 height 45
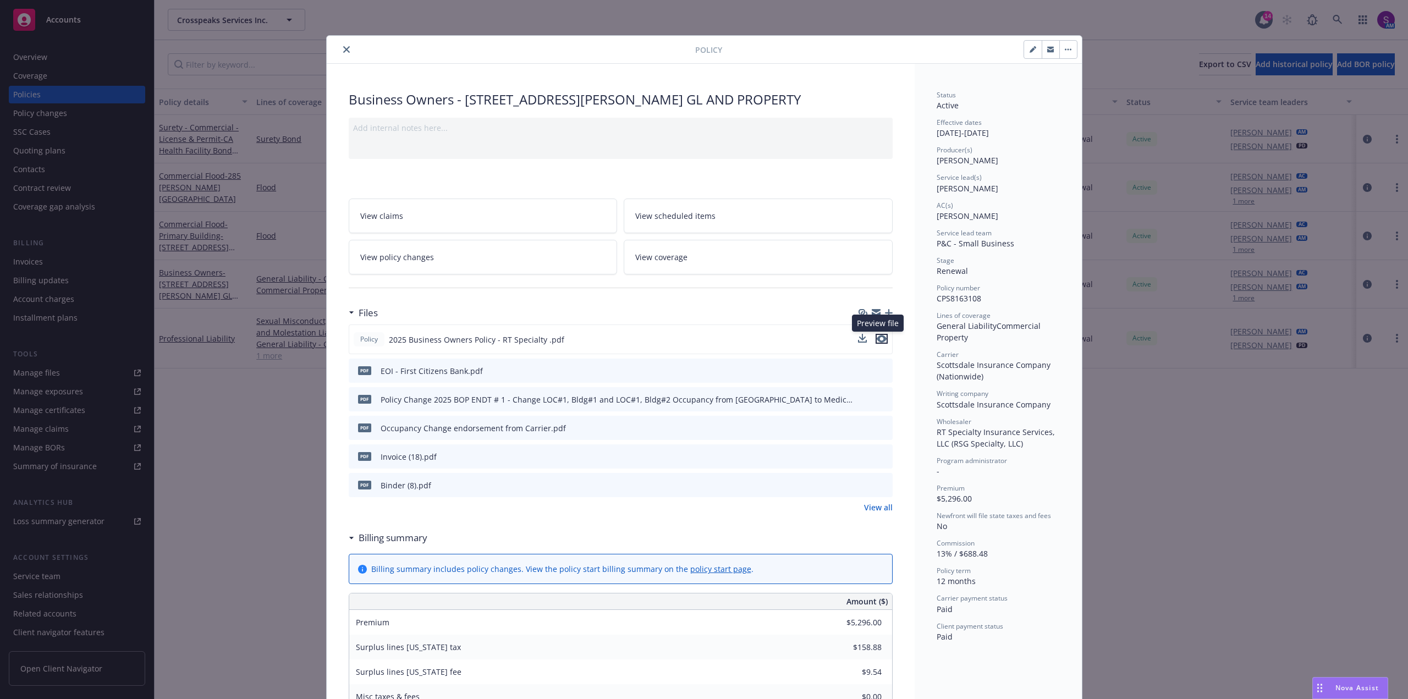
click at [878, 340] on icon "preview file" at bounding box center [882, 339] width 10 height 8
click at [340, 50] on button "close" at bounding box center [346, 49] width 13 height 13
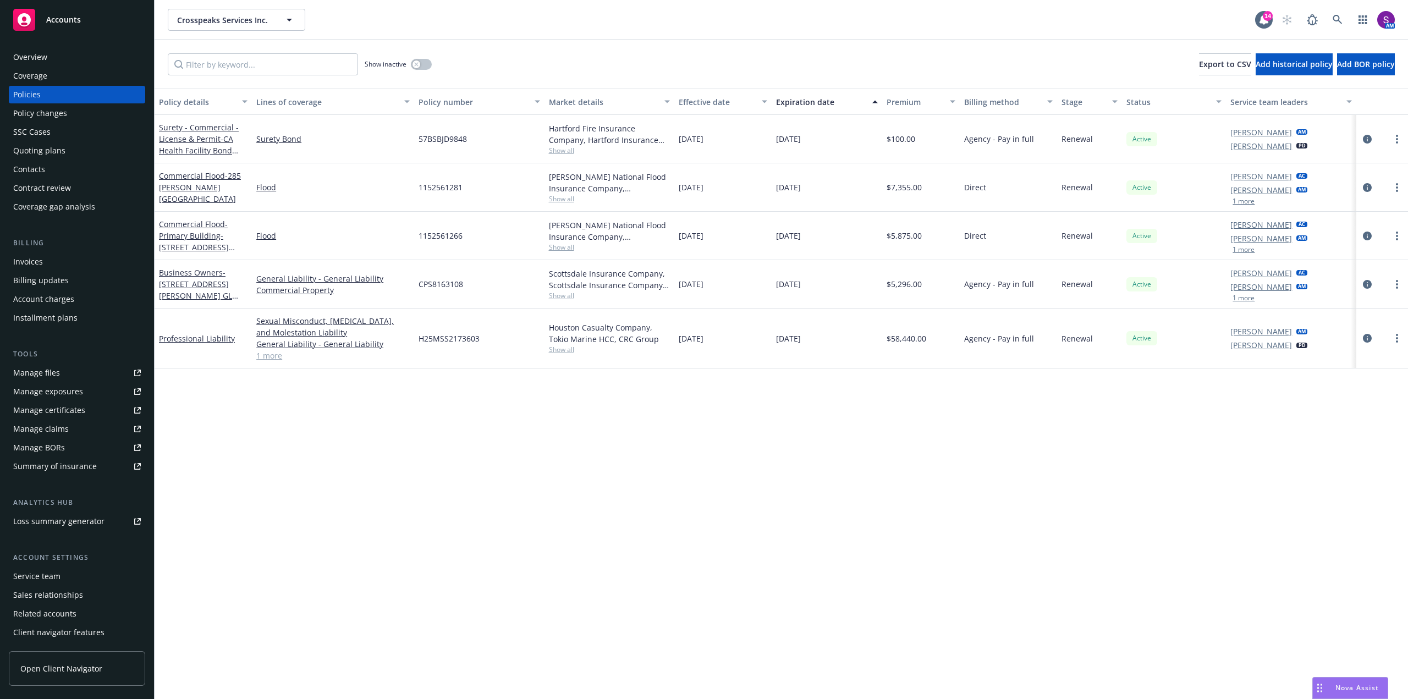
click at [53, 66] on div "Overview Coverage Policies Policy changes SSC Cases Quoting plans Contacts Cont…" at bounding box center [77, 131] width 136 height 167
click at [62, 57] on div "Overview" at bounding box center [77, 57] width 128 height 18
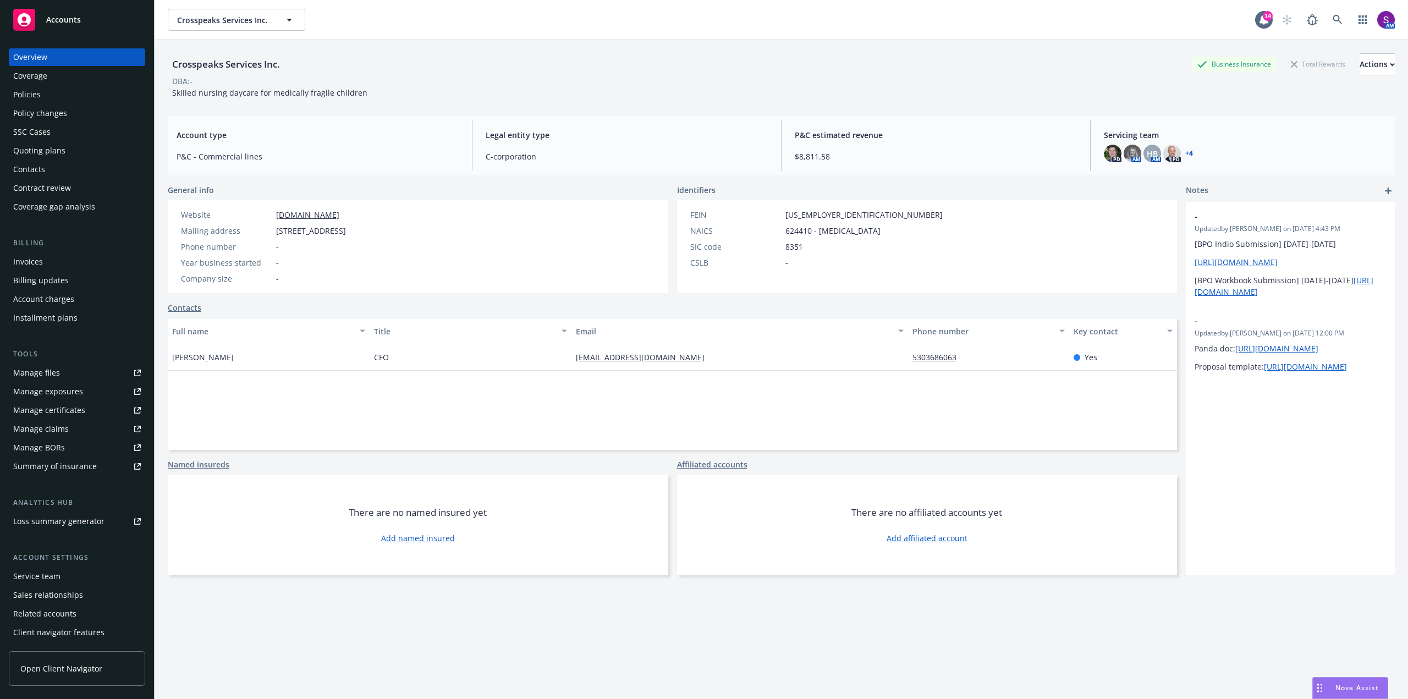
click at [47, 95] on div "Policies" at bounding box center [77, 95] width 128 height 18
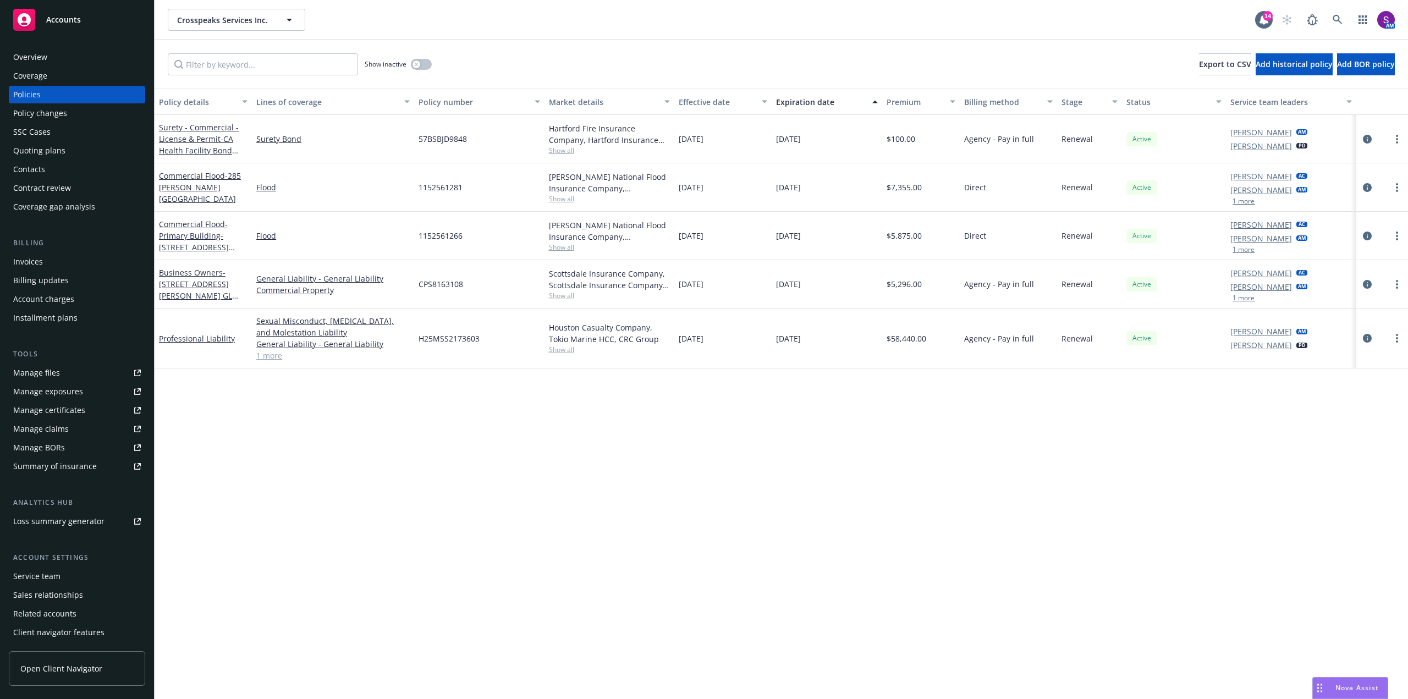
click at [57, 59] on div "Overview" at bounding box center [77, 57] width 128 height 18
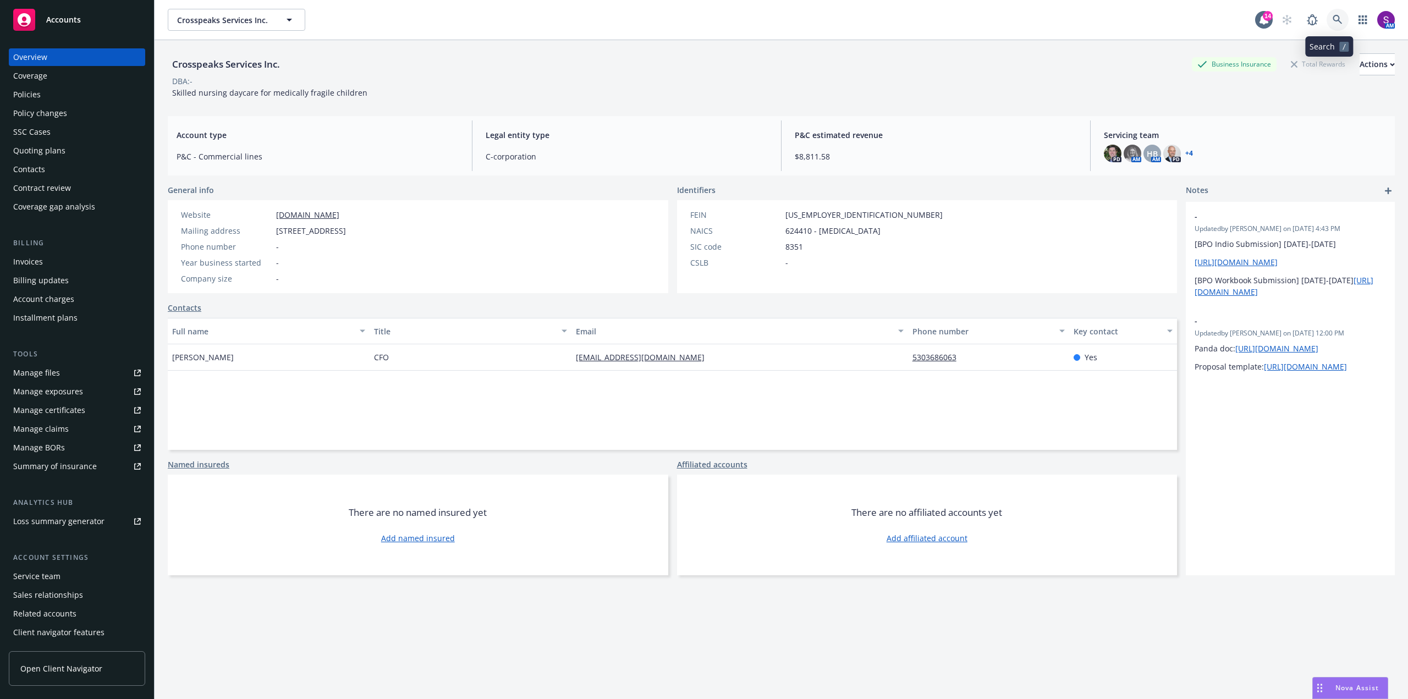
click at [1326, 17] on link at bounding box center [1337, 20] width 22 height 22
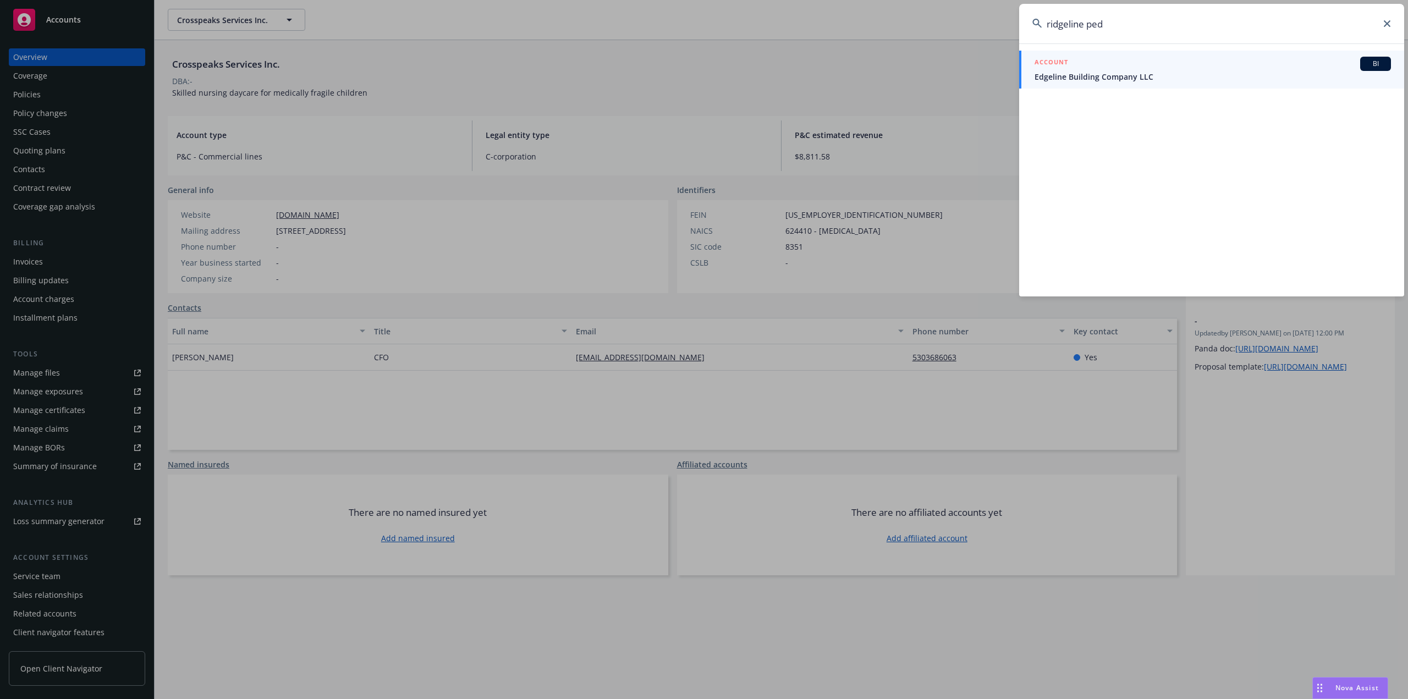
type input "ridgeline ped"
drag, startPoint x: 1116, startPoint y: 28, endPoint x: 953, endPoint y: 30, distance: 163.3
click at [953, 30] on div "ridgeline ped ACCOUNT BI Edgeline Building Company LLC" at bounding box center [704, 349] width 1408 height 699
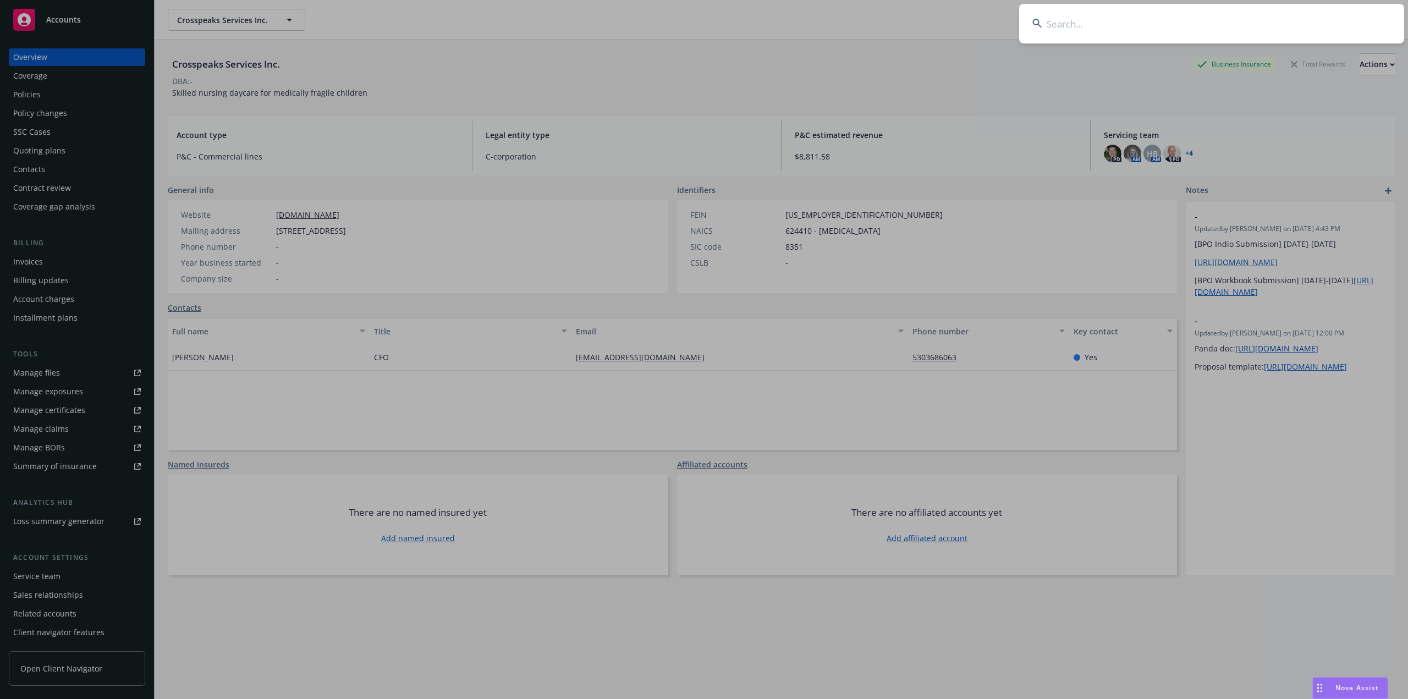
paste input "Ridgeline Pediatric"
type input "Ridgeline Pediatric"
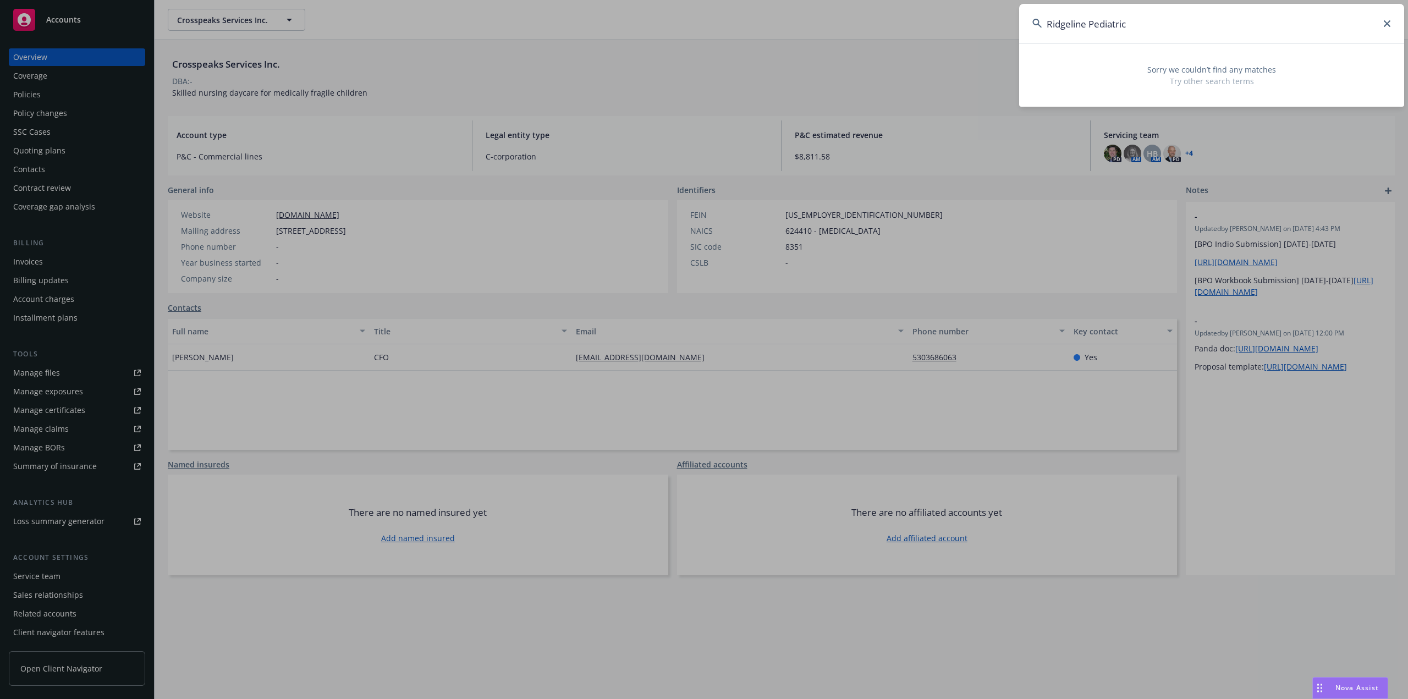
drag, startPoint x: 1135, startPoint y: 20, endPoint x: 975, endPoint y: 17, distance: 159.5
click at [975, 18] on div "Ridgeline Pediatric Sorry we couldn’t find any matches Try other search terms" at bounding box center [704, 349] width 1408 height 699
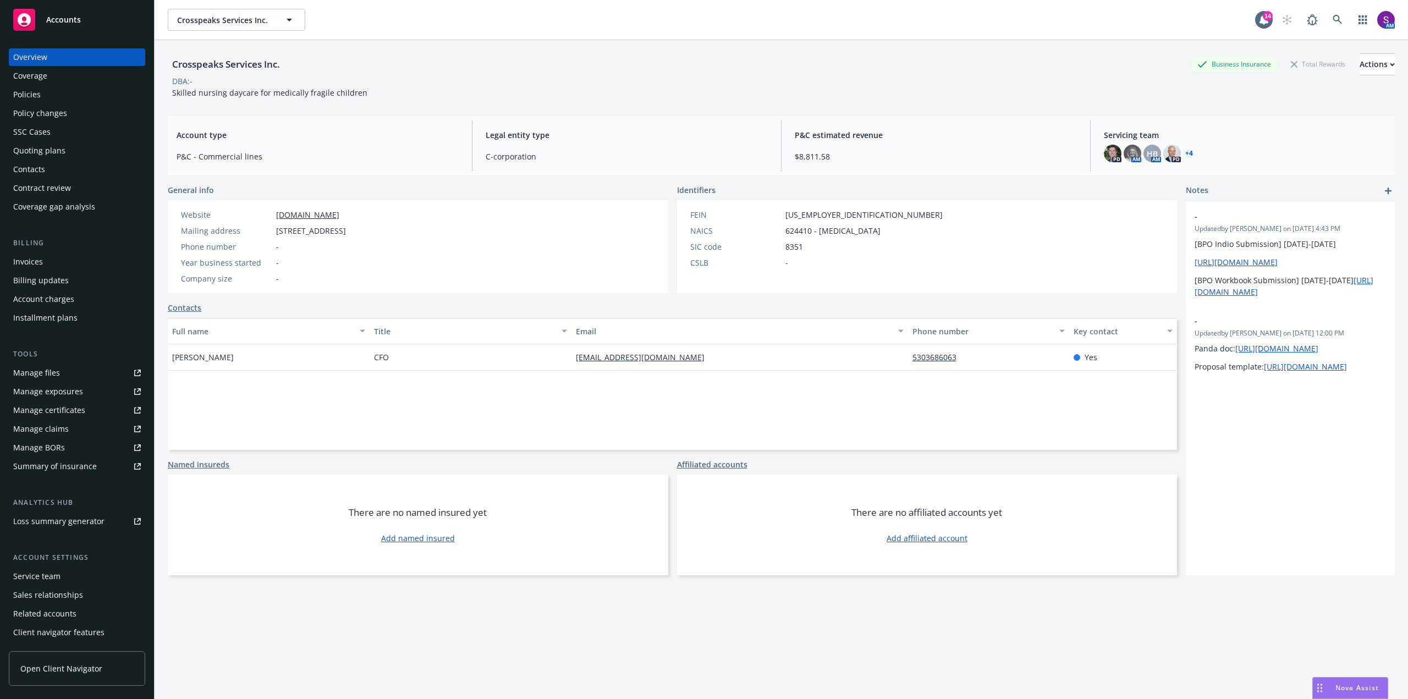
click at [27, 93] on div "Policies" at bounding box center [26, 95] width 27 height 18
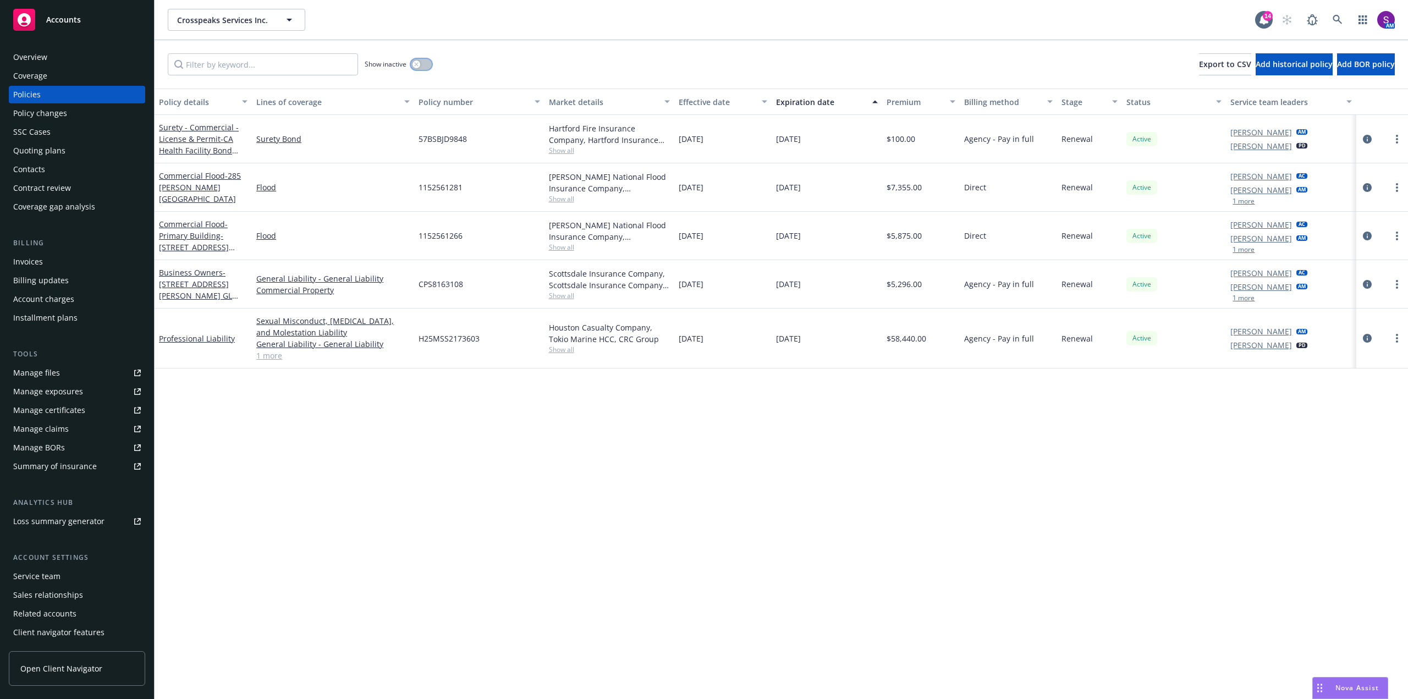
click at [413, 68] on button "button" at bounding box center [421, 64] width 21 height 11
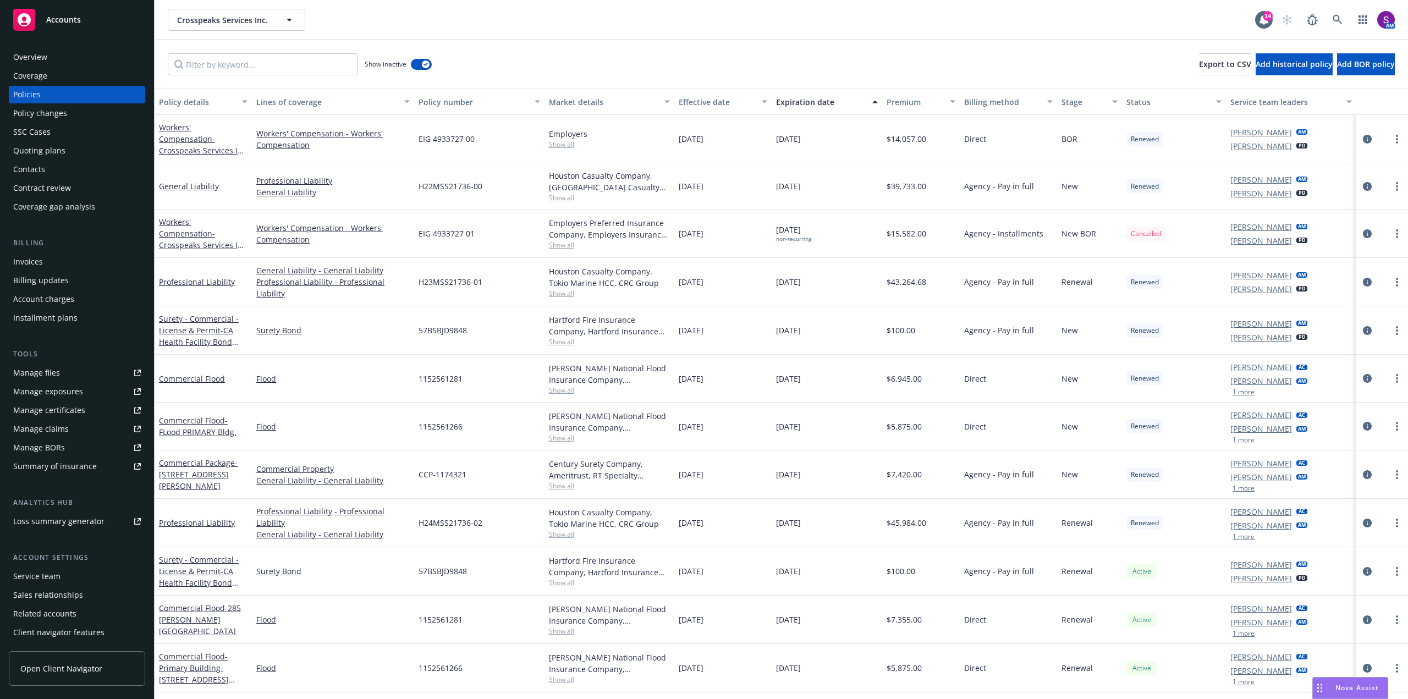
click at [46, 43] on div "Overview Coverage Policies Policy changes SSC Cases Quoting plans Contacts Cont…" at bounding box center [77, 367] width 154 height 664
click at [38, 59] on div "Overview" at bounding box center [30, 57] width 34 height 18
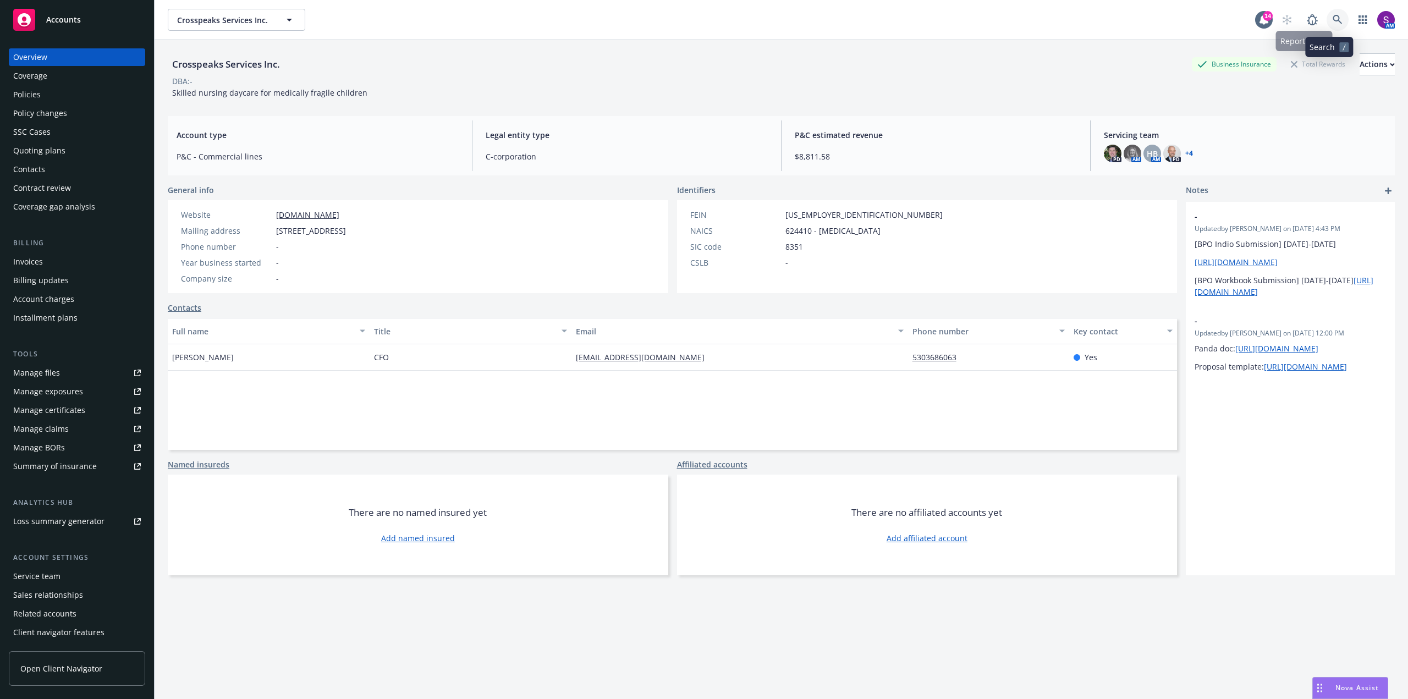
click at [1328, 10] on link at bounding box center [1337, 20] width 22 height 22
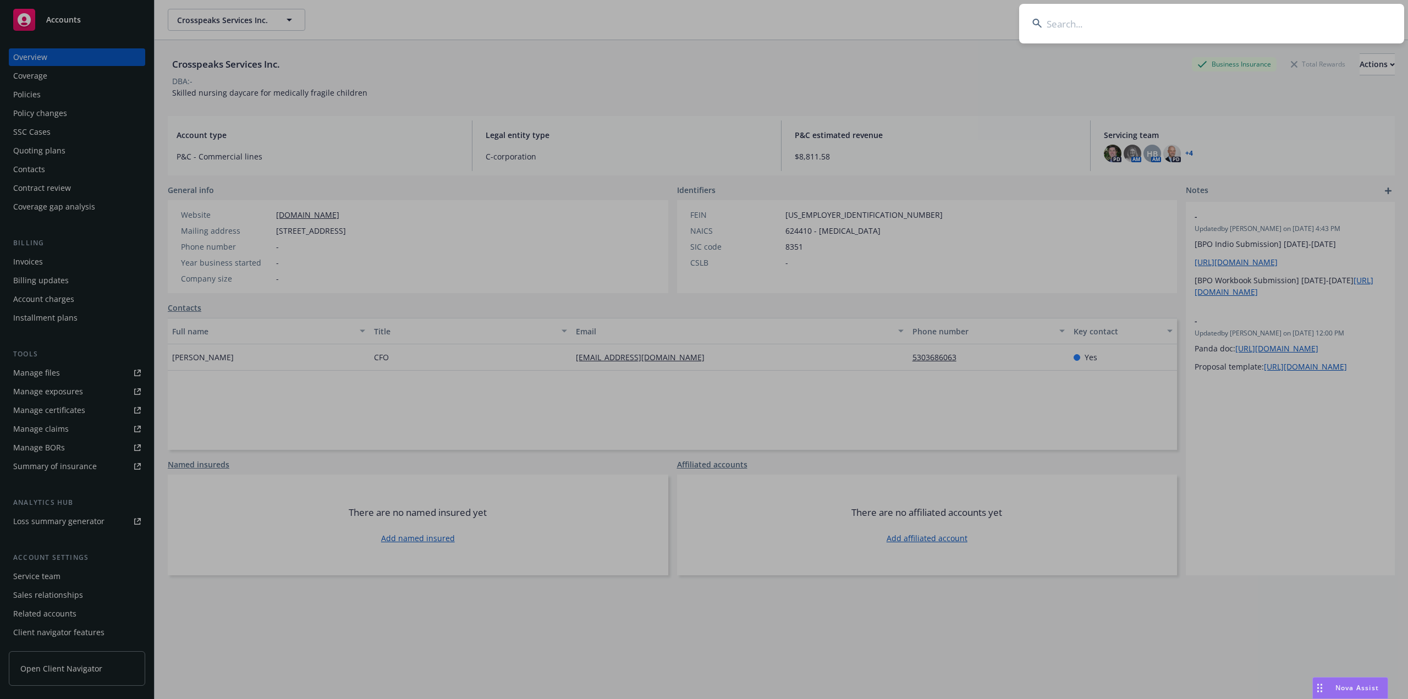
click at [1069, 21] on input at bounding box center [1211, 24] width 385 height 40
type input "[EMAIL_ADDRESS][DOMAIN_NAME]"
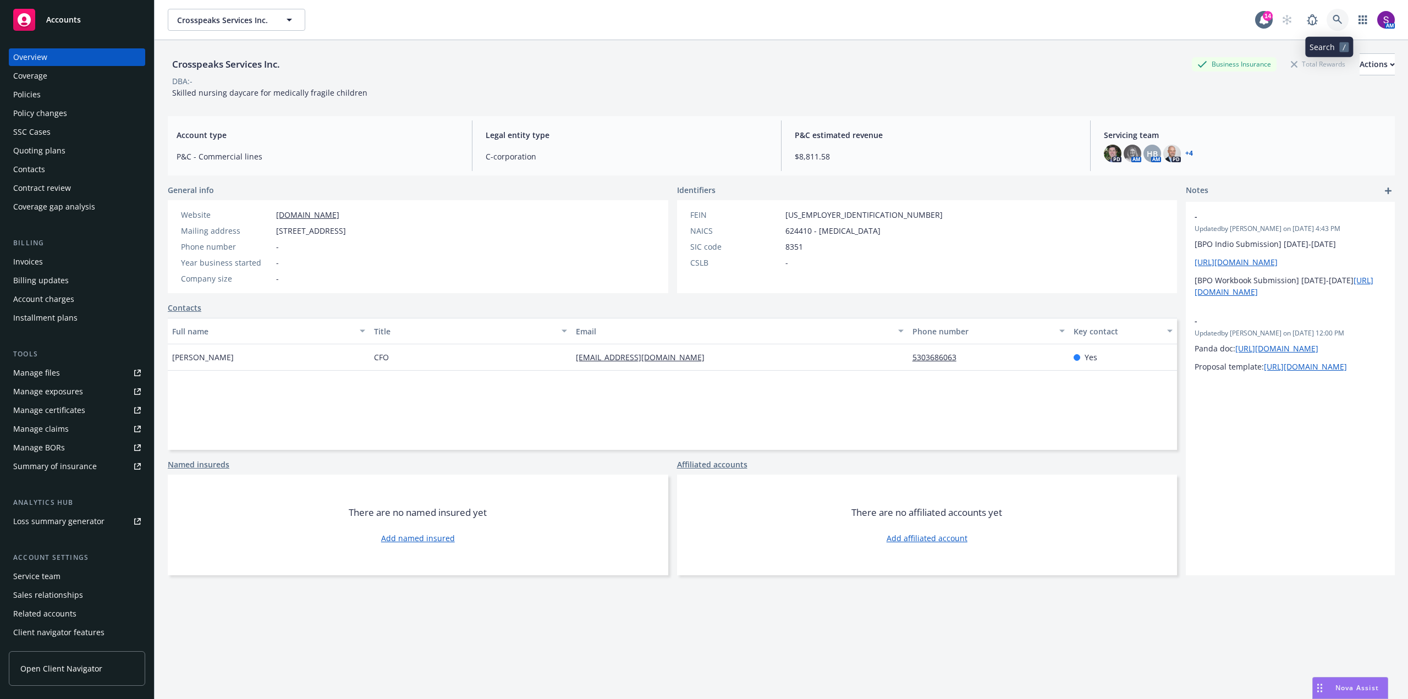
click at [1326, 16] on link at bounding box center [1337, 20] width 22 height 22
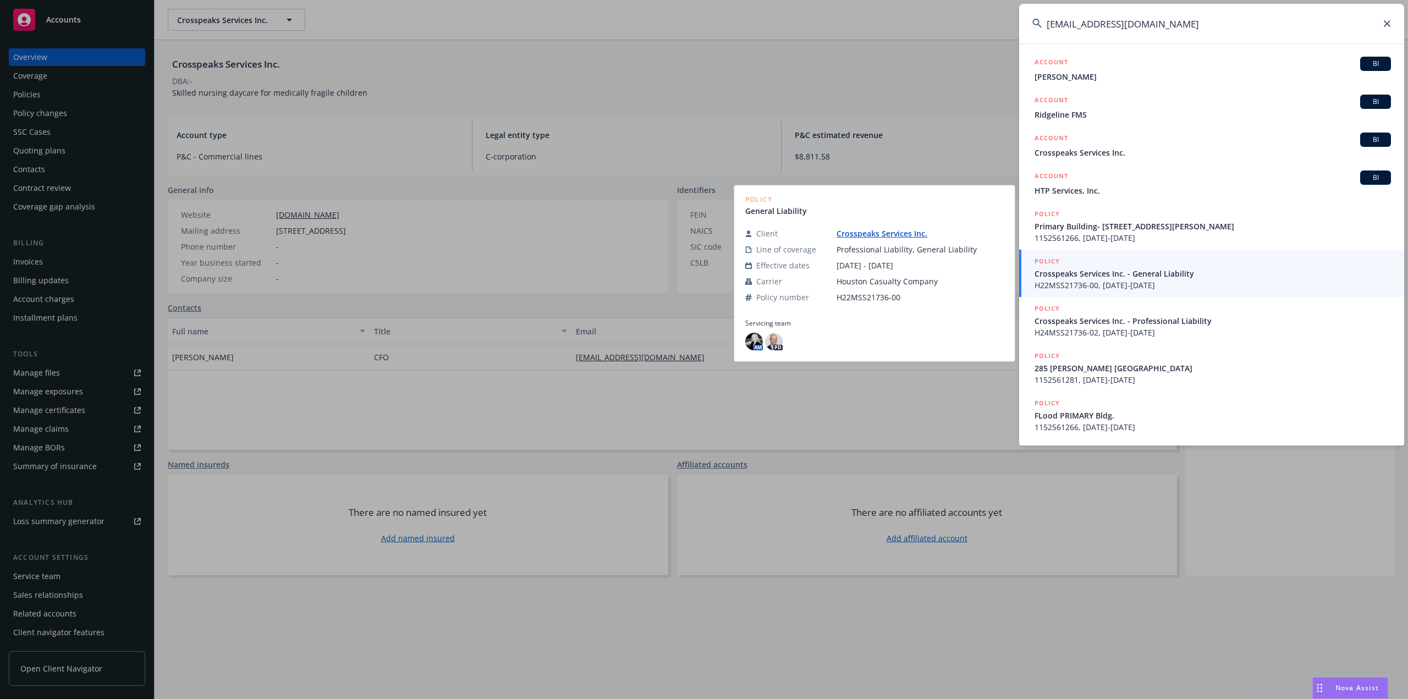
type input "[EMAIL_ADDRESS][DOMAIN_NAME]"
click at [1142, 279] on span "Crosspeaks Services Inc. - General Liability" at bounding box center [1212, 274] width 356 height 12
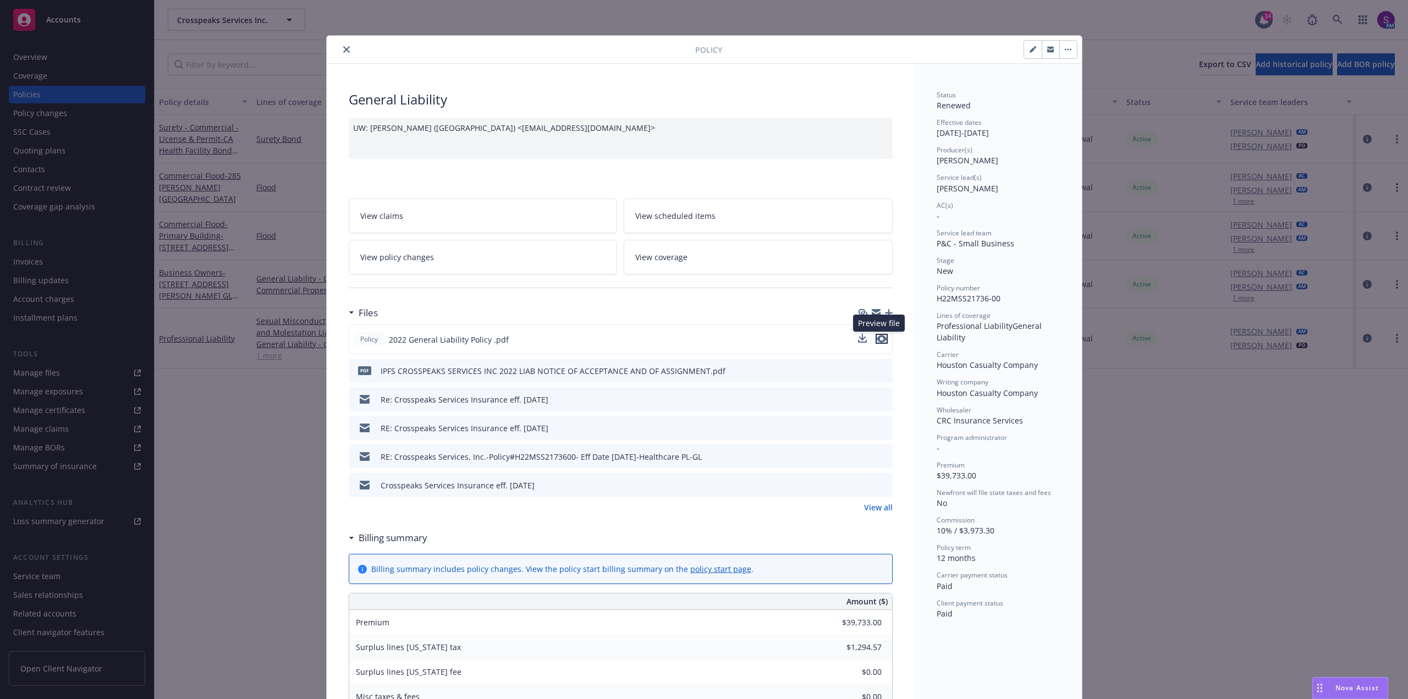
click at [877, 341] on icon "preview file" at bounding box center [882, 339] width 10 height 8
